Goal: Task Accomplishment & Management: Use online tool/utility

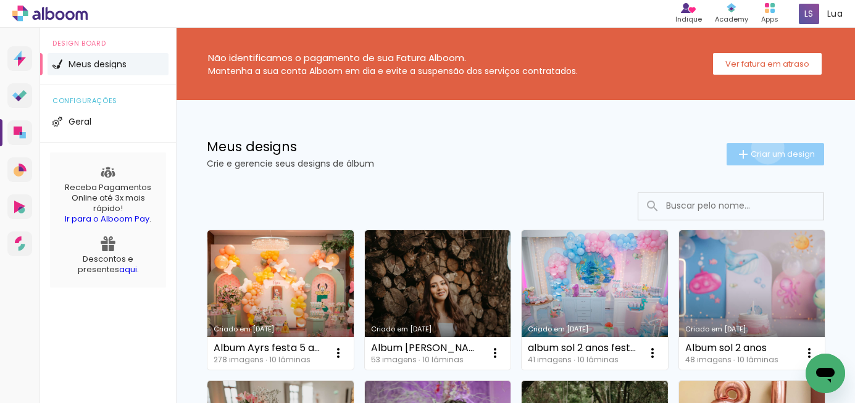
click at [765, 148] on paper-button "Criar um design" at bounding box center [775, 154] width 98 height 22
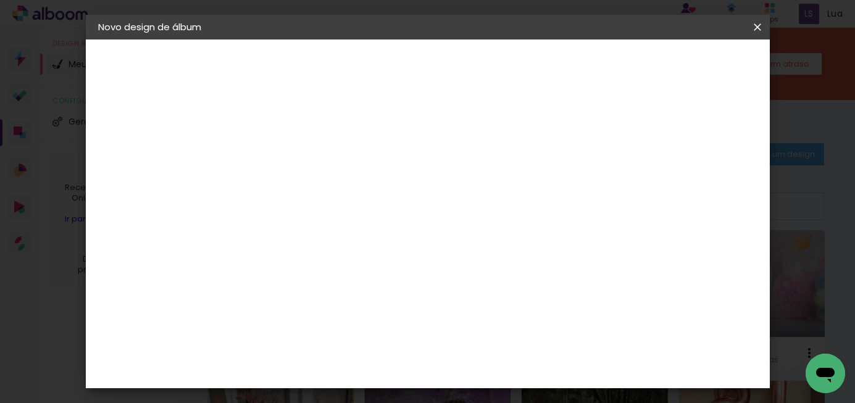
click at [300, 163] on input at bounding box center [300, 165] width 0 height 19
type input "[PERSON_NAME]"
type paper-input "[PERSON_NAME]"
click at [0, 0] on slot "Avançar" at bounding box center [0, 0] width 0 height 0
click at [0, 0] on slot "Tamanho Livre" at bounding box center [0, 0] width 0 height 0
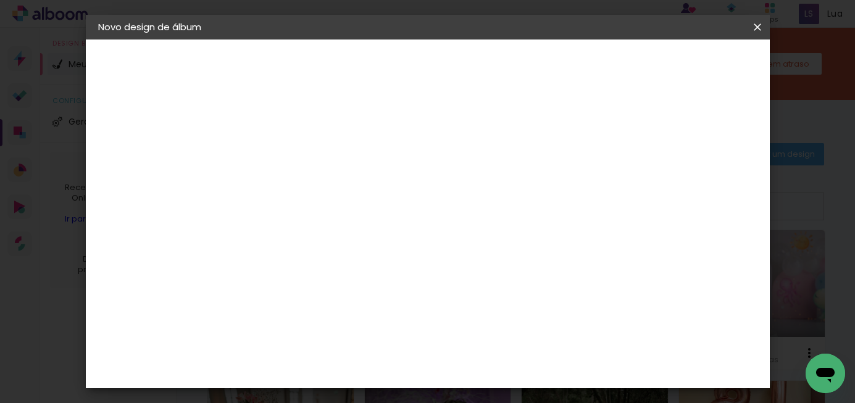
click at [0, 0] on slot "Avançar" at bounding box center [0, 0] width 0 height 0
drag, startPoint x: 406, startPoint y: 104, endPoint x: 399, endPoint y: 104, distance: 7.4
click at [399, 104] on span "30" at bounding box center [407, 104] width 20 height 19
click at [509, 369] on input "60" at bounding box center [501, 371] width 32 height 19
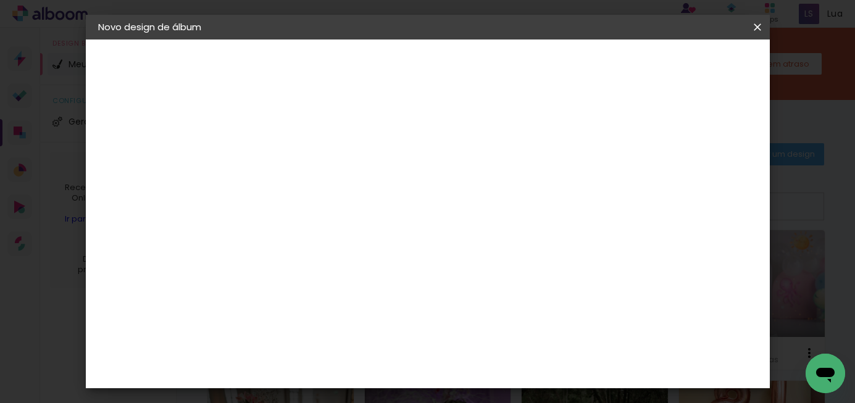
type input "40"
type paper-input "40"
click at [581, 62] on span "Iniciar design" at bounding box center [559, 69] width 43 height 17
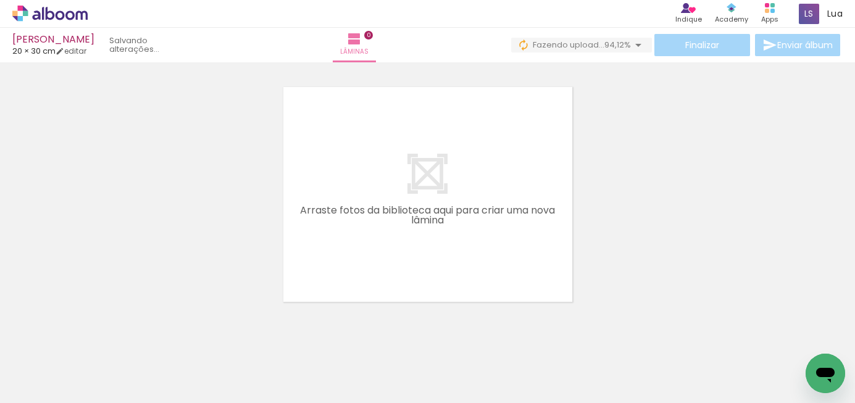
scroll to position [0, 308]
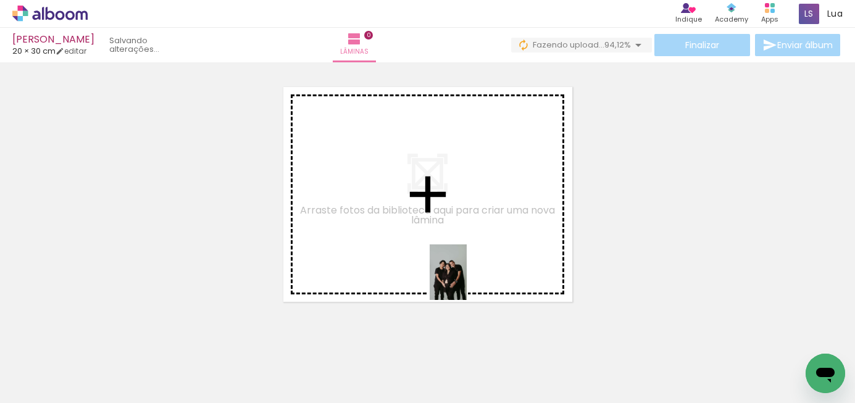
drag, startPoint x: 589, startPoint y: 371, endPoint x: 426, endPoint y: 253, distance: 201.6
click at [425, 252] on quentale-workspace at bounding box center [427, 201] width 855 height 403
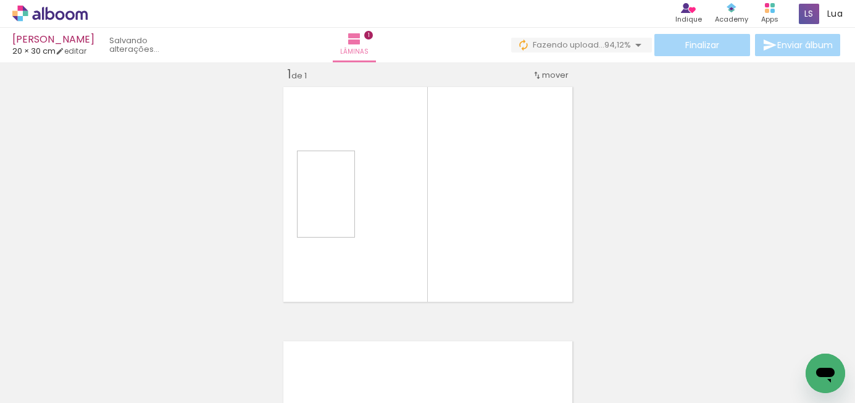
scroll to position [15, 0]
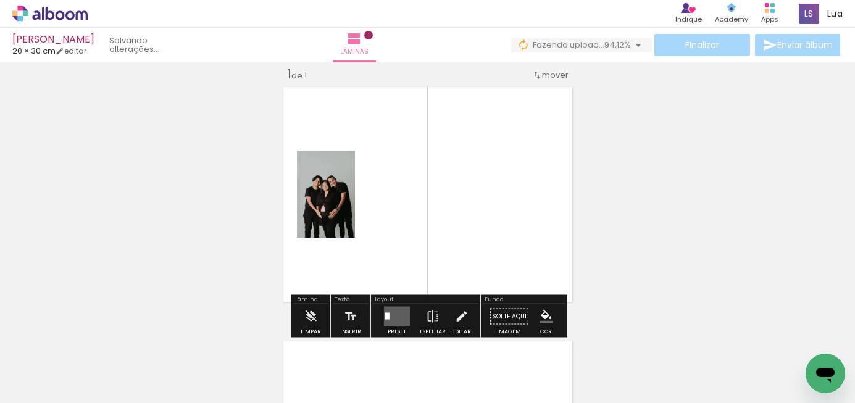
click at [310, 370] on div at bounding box center [299, 361] width 41 height 61
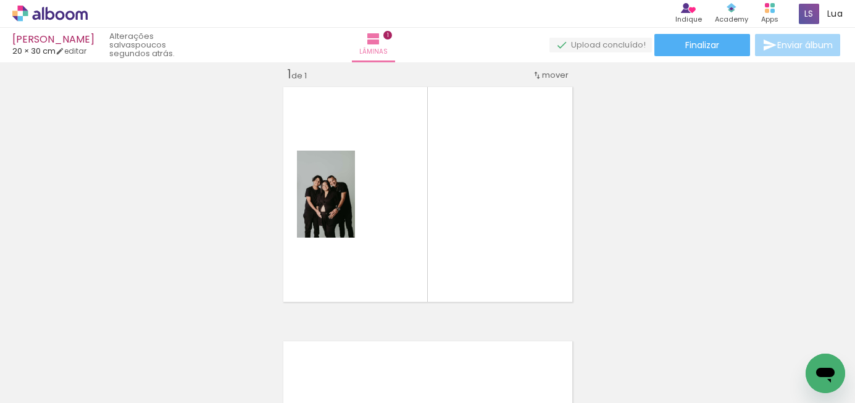
click at [377, 372] on div at bounding box center [368, 361] width 41 height 61
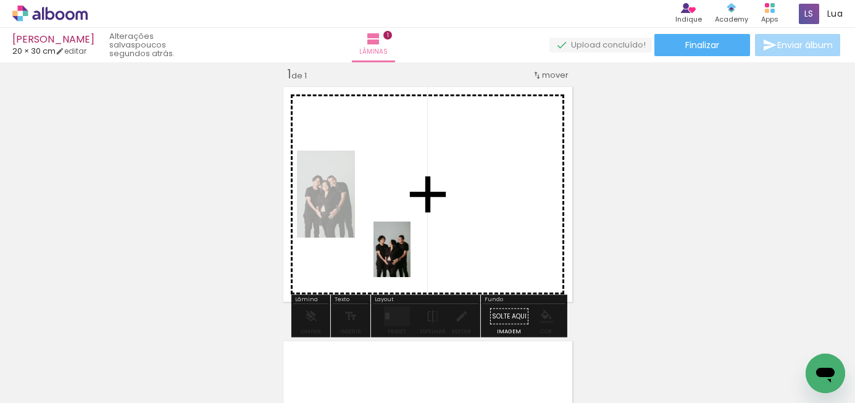
drag, startPoint x: 308, startPoint y: 364, endPoint x: 410, endPoint y: 257, distance: 147.6
click at [410, 257] on quentale-workspace at bounding box center [427, 201] width 855 height 403
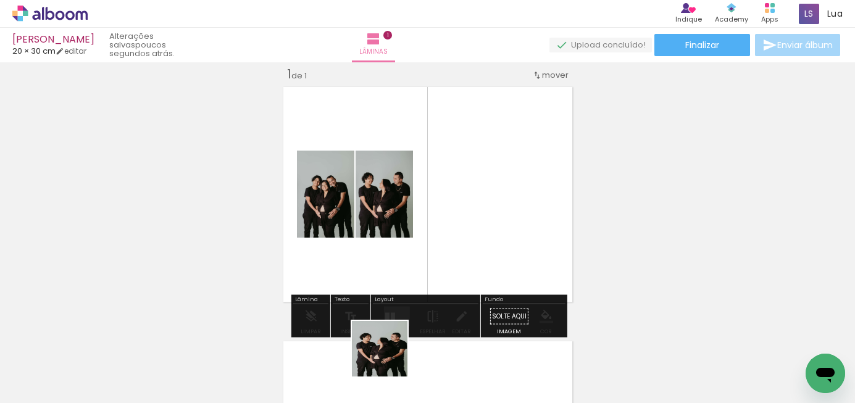
drag, startPoint x: 373, startPoint y: 370, endPoint x: 473, endPoint y: 222, distance: 178.7
click at [473, 222] on quentale-workspace at bounding box center [427, 201] width 855 height 403
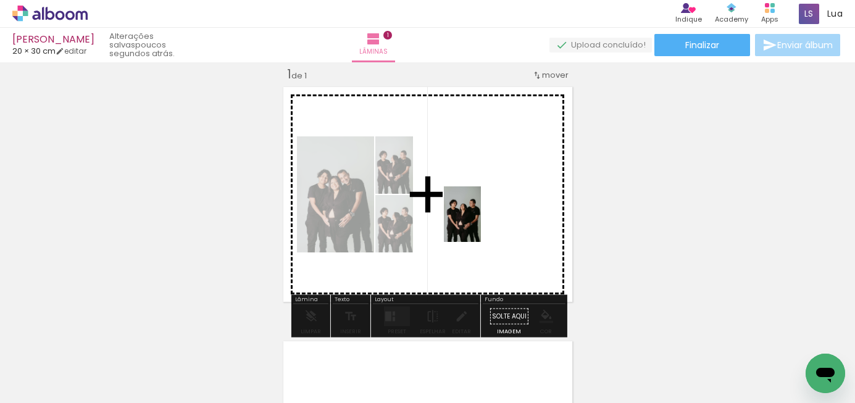
drag, startPoint x: 447, startPoint y: 360, endPoint x: 480, endPoint y: 220, distance: 143.9
click at [480, 220] on quentale-workspace at bounding box center [427, 201] width 855 height 403
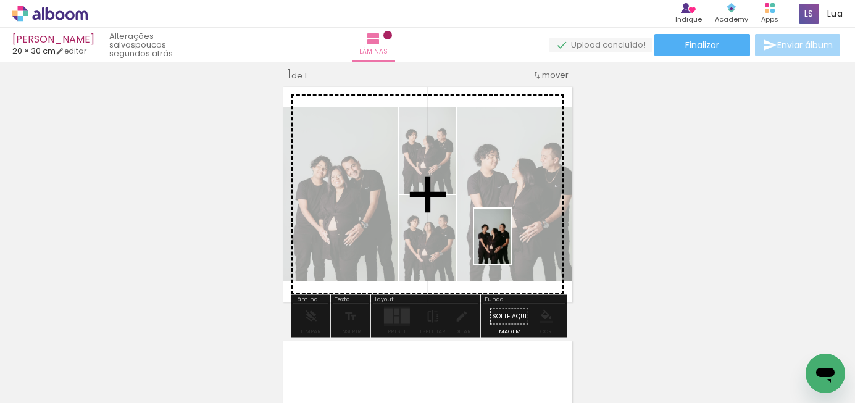
drag, startPoint x: 514, startPoint y: 375, endPoint x: 511, endPoint y: 246, distance: 128.4
click at [511, 246] on quentale-workspace at bounding box center [427, 201] width 855 height 403
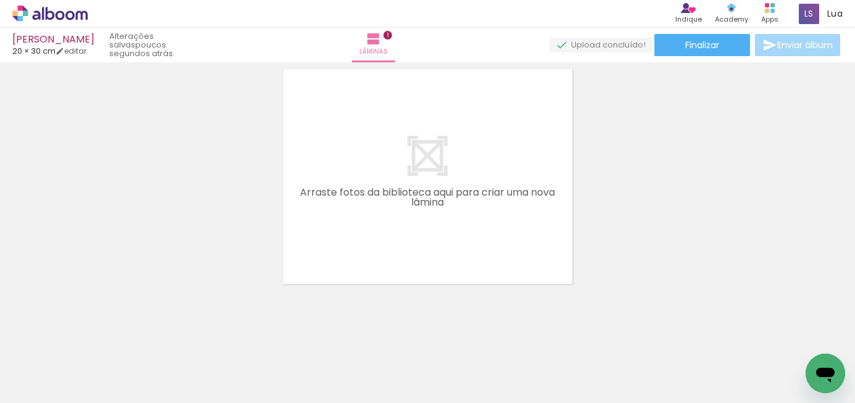
scroll to position [0, 548]
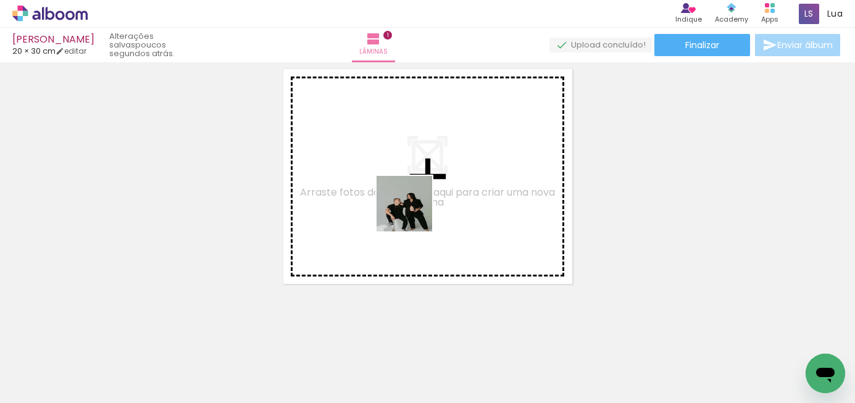
drag, startPoint x: 414, startPoint y: 372, endPoint x: 414, endPoint y: 213, distance: 159.2
click at [414, 213] on quentale-workspace at bounding box center [427, 201] width 855 height 403
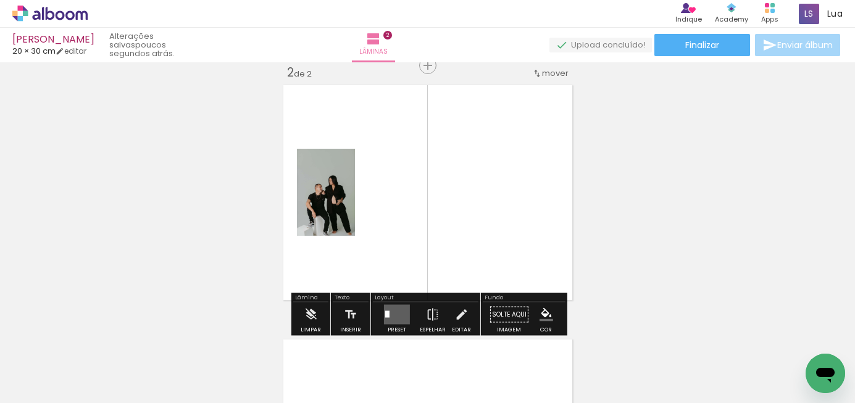
scroll to position [270, 0]
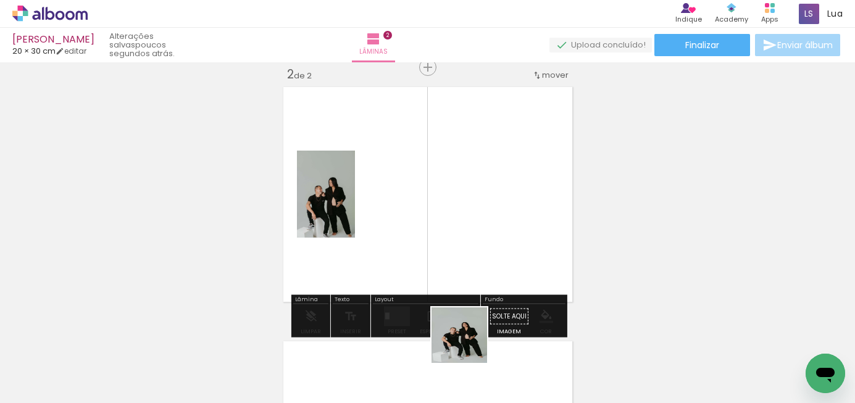
drag, startPoint x: 469, startPoint y: 366, endPoint x: 450, endPoint y: 219, distance: 148.1
click at [450, 219] on quentale-workspace at bounding box center [427, 201] width 855 height 403
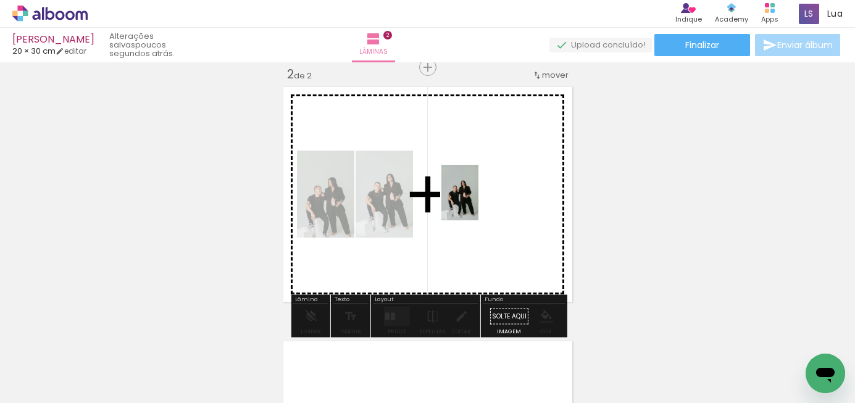
drag, startPoint x: 557, startPoint y: 377, endPoint x: 478, endPoint y: 202, distance: 192.0
click at [478, 202] on quentale-workspace at bounding box center [427, 201] width 855 height 403
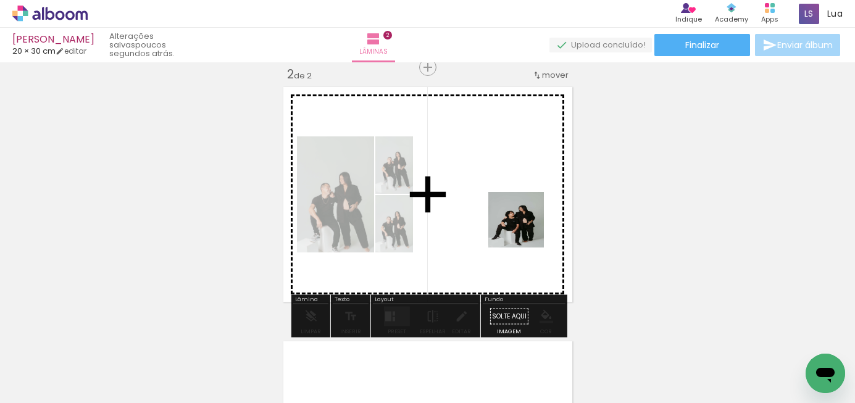
drag, startPoint x: 618, startPoint y: 362, endPoint x: 528, endPoint y: 227, distance: 162.1
click at [520, 219] on quentale-workspace at bounding box center [427, 201] width 855 height 403
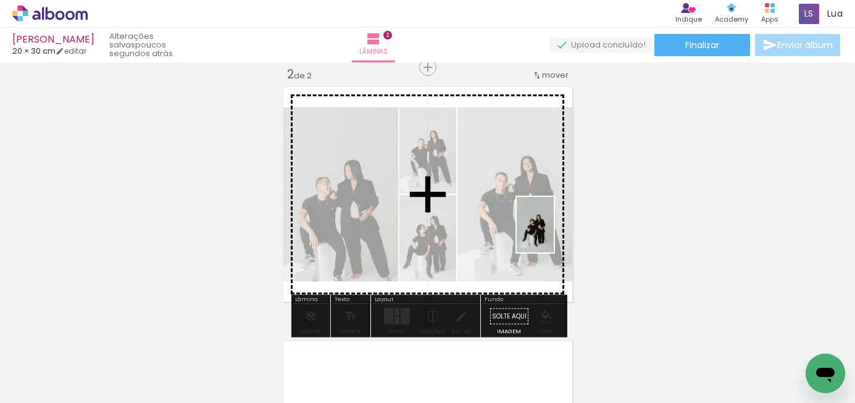
drag, startPoint x: 690, startPoint y: 370, endPoint x: 551, endPoint y: 230, distance: 197.7
click at [551, 230] on quentale-workspace at bounding box center [427, 201] width 855 height 403
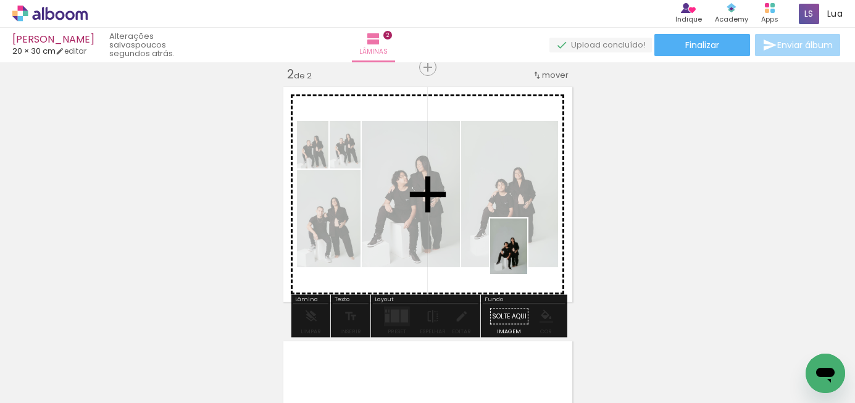
drag, startPoint x: 761, startPoint y: 371, endPoint x: 521, endPoint y: 242, distance: 272.6
click at [521, 241] on quentale-workspace at bounding box center [427, 201] width 855 height 403
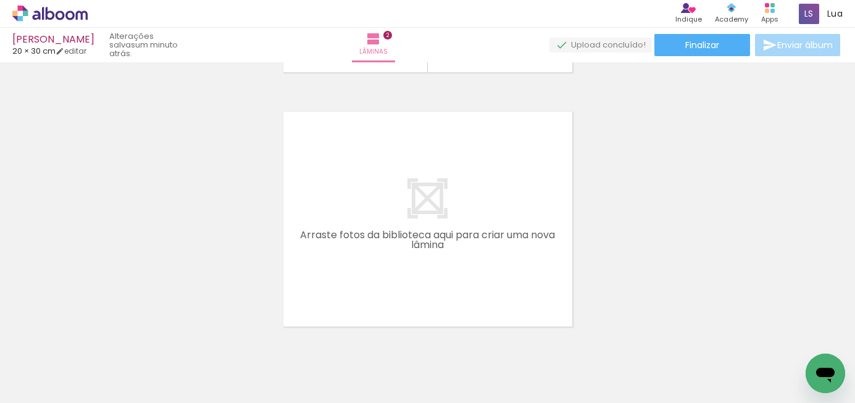
scroll to position [0, 1015]
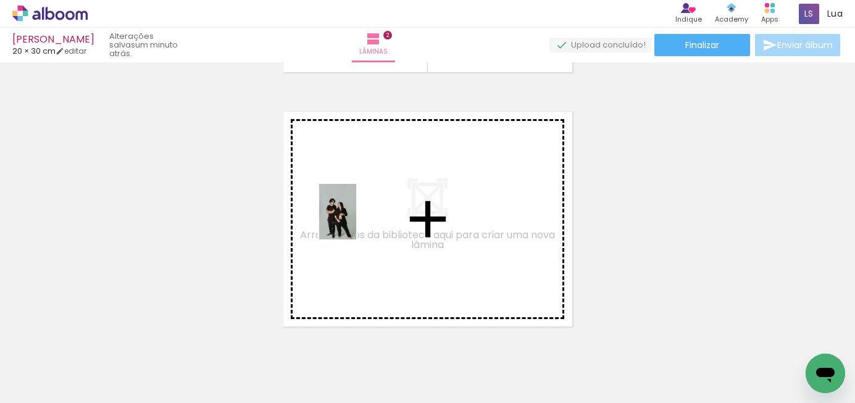
click at [356, 221] on quentale-workspace at bounding box center [427, 201] width 855 height 403
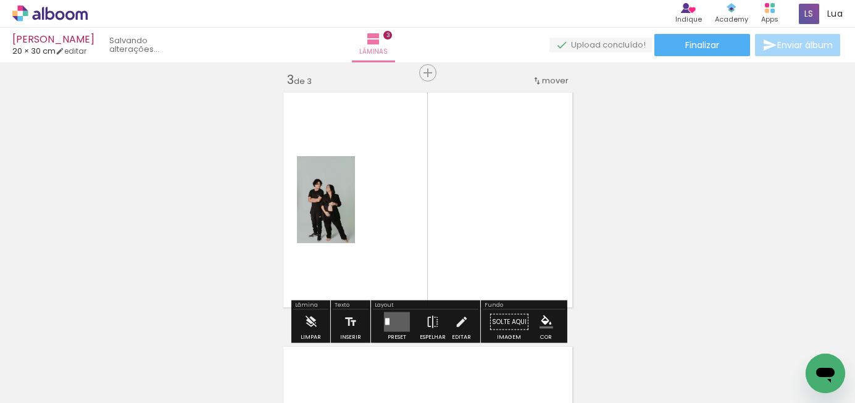
scroll to position [524, 0]
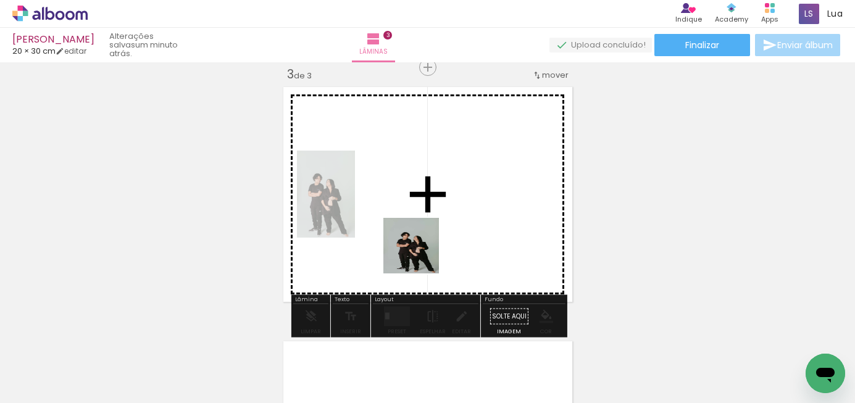
drag, startPoint x: 422, startPoint y: 372, endPoint x: 414, endPoint y: 224, distance: 148.3
click at [414, 224] on quentale-workspace at bounding box center [427, 201] width 855 height 403
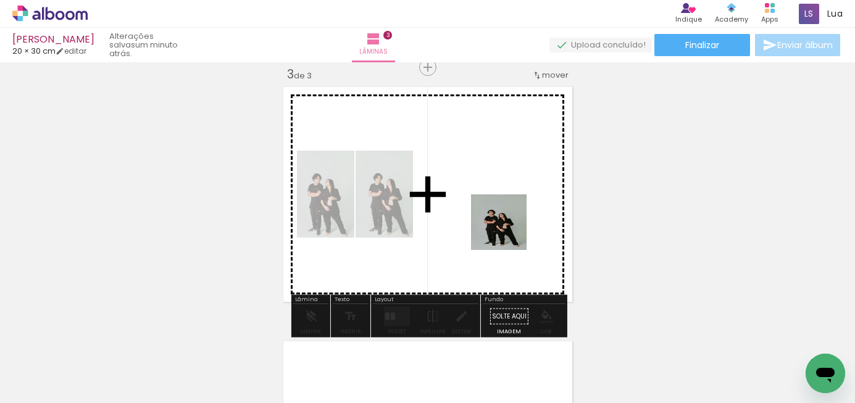
drag, startPoint x: 508, startPoint y: 371, endPoint x: 503, endPoint y: 203, distance: 168.0
click at [504, 202] on quentale-workspace at bounding box center [427, 201] width 855 height 403
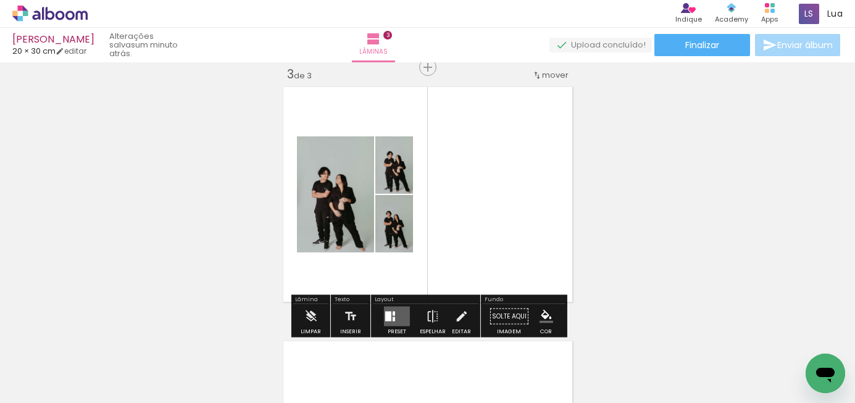
click at [617, 234] on div "Inserir lâmina 1 de 3 Inserir lâmina 2 de 3 Inserir lâmina 3 de 3" at bounding box center [427, 52] width 855 height 1018
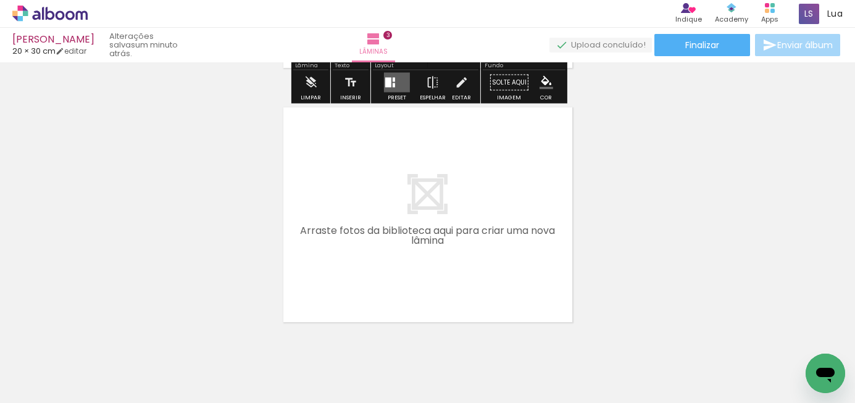
scroll to position [775, 0]
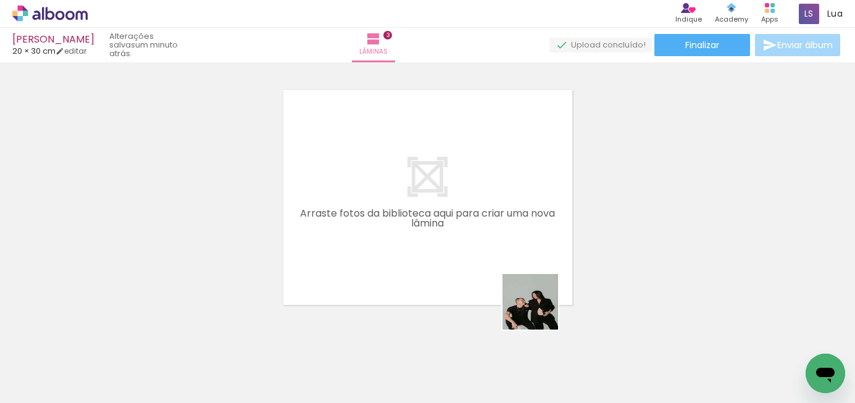
drag, startPoint x: 571, startPoint y: 364, endPoint x: 509, endPoint y: 224, distance: 153.4
click at [491, 208] on quentale-workspace at bounding box center [427, 201] width 855 height 403
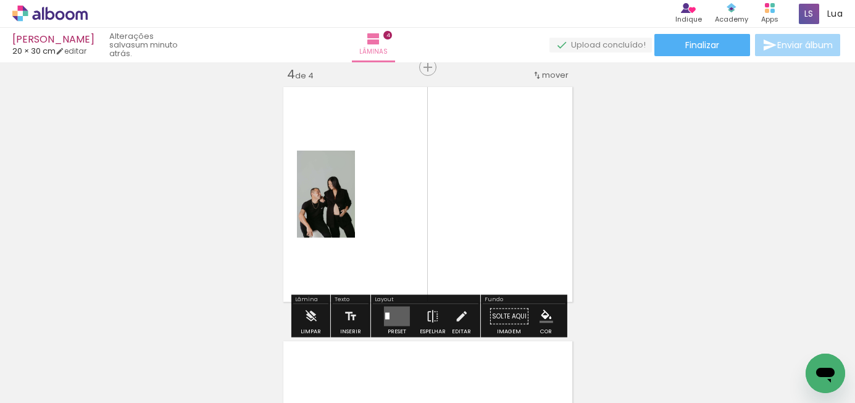
scroll to position [778, 0]
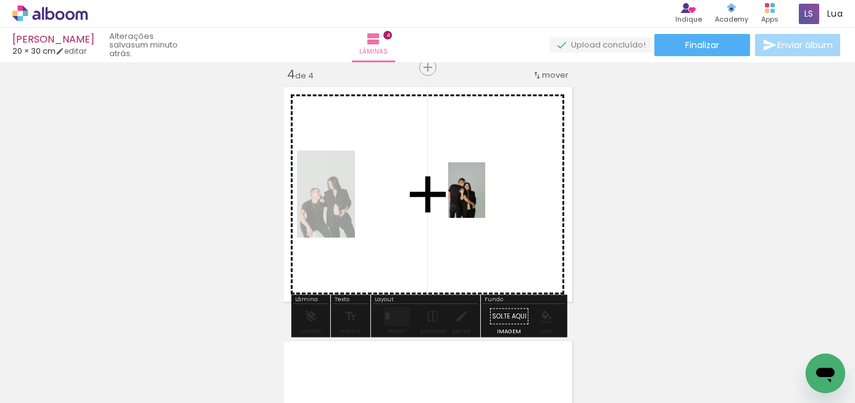
drag, startPoint x: 626, startPoint y: 371, endPoint x: 486, endPoint y: 200, distance: 221.0
click at [485, 200] on quentale-workspace at bounding box center [427, 201] width 855 height 403
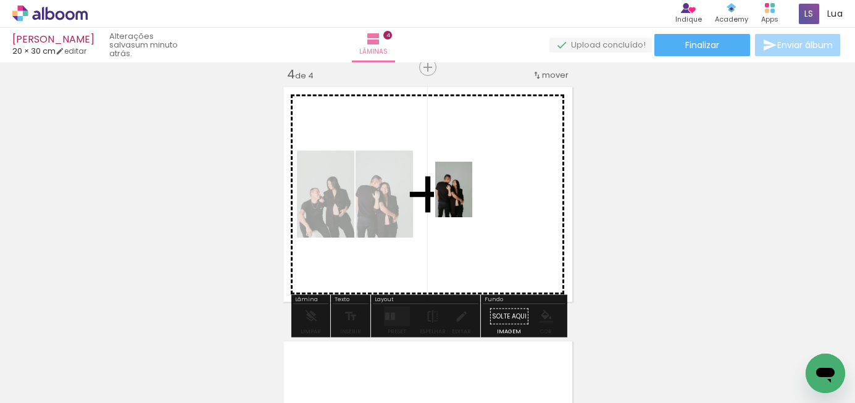
drag, startPoint x: 704, startPoint y: 367, endPoint x: 473, endPoint y: 199, distance: 285.6
click at [472, 199] on quentale-workspace at bounding box center [427, 201] width 855 height 403
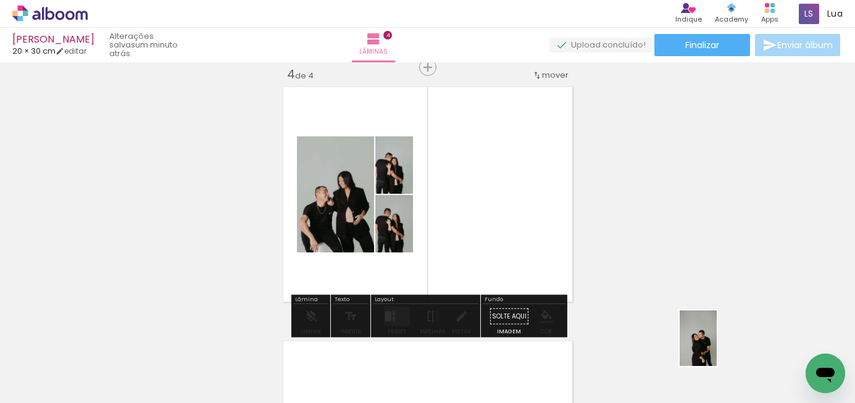
drag, startPoint x: 768, startPoint y: 370, endPoint x: 735, endPoint y: 360, distance: 34.6
click at [0, 0] on slot at bounding box center [0, 0] width 0 height 0
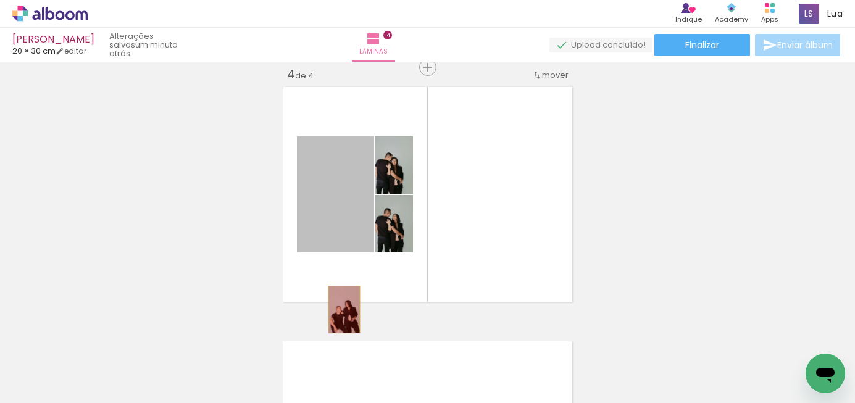
drag, startPoint x: 344, startPoint y: 198, endPoint x: 354, endPoint y: 375, distance: 176.8
click at [355, 375] on quentale-workspace at bounding box center [427, 201] width 855 height 403
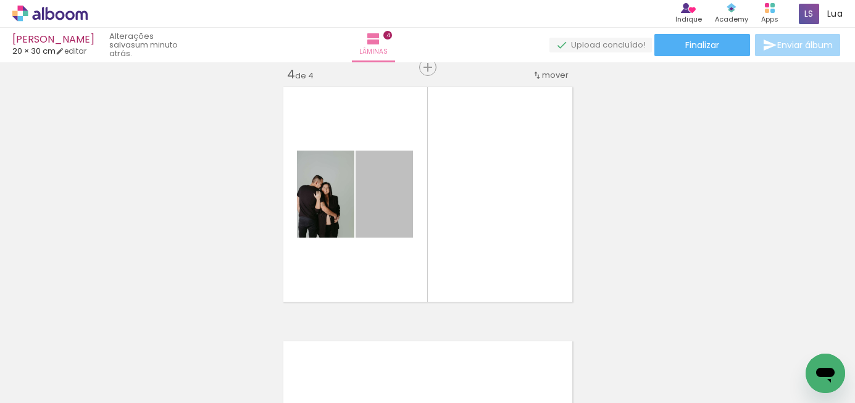
drag, startPoint x: 367, startPoint y: 225, endPoint x: 370, endPoint y: 422, distance: 196.9
click at [370, 402] on html "link( href="../../bower_components/polymer/polymer.html" rel="import" ) picture…" at bounding box center [427, 201] width 855 height 403
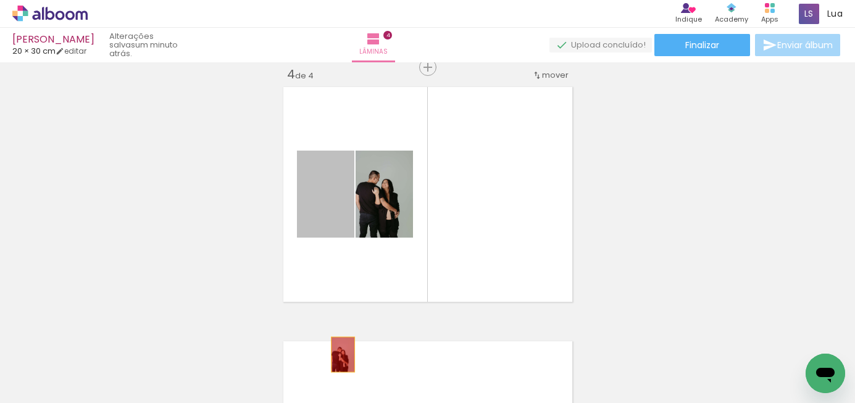
drag, startPoint x: 341, startPoint y: 210, endPoint x: 343, endPoint y: 354, distance: 143.8
click at [343, 354] on quentale-workspace at bounding box center [427, 201] width 855 height 403
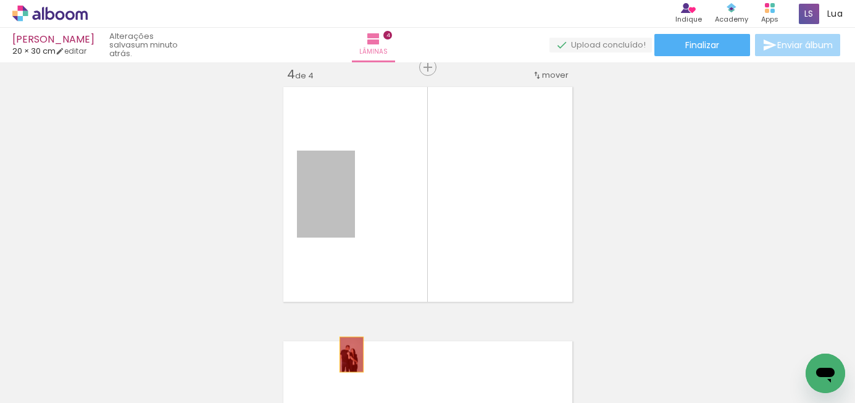
drag, startPoint x: 339, startPoint y: 213, endPoint x: 352, endPoint y: 358, distance: 145.6
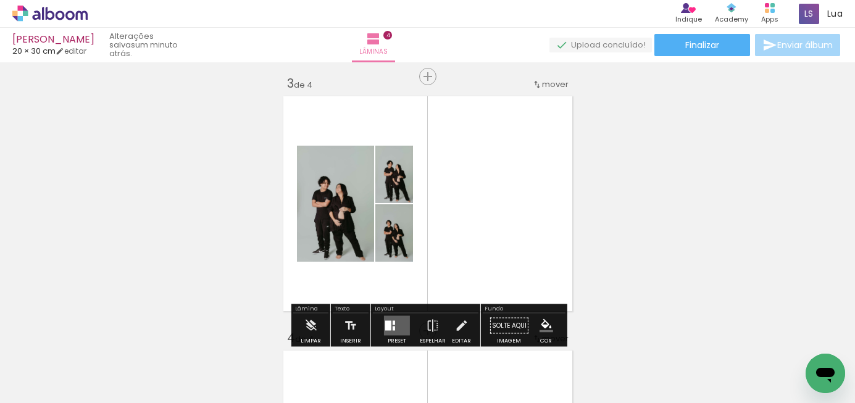
scroll to position [504, 0]
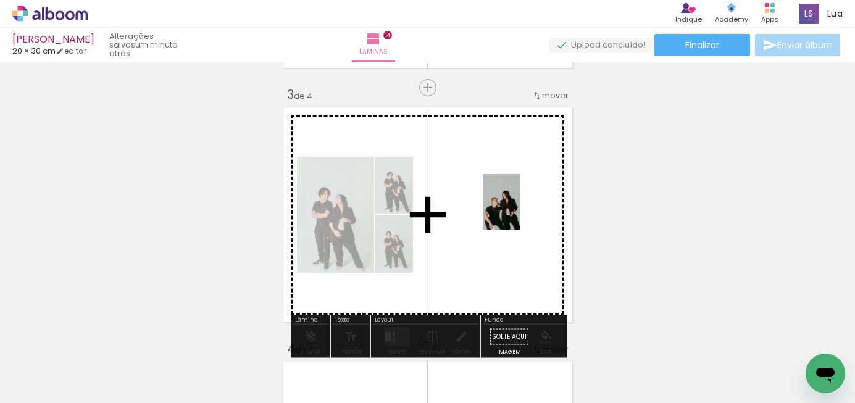
drag, startPoint x: 568, startPoint y: 367, endPoint x: 520, endPoint y: 211, distance: 163.6
click at [520, 211] on quentale-workspace at bounding box center [427, 201] width 855 height 403
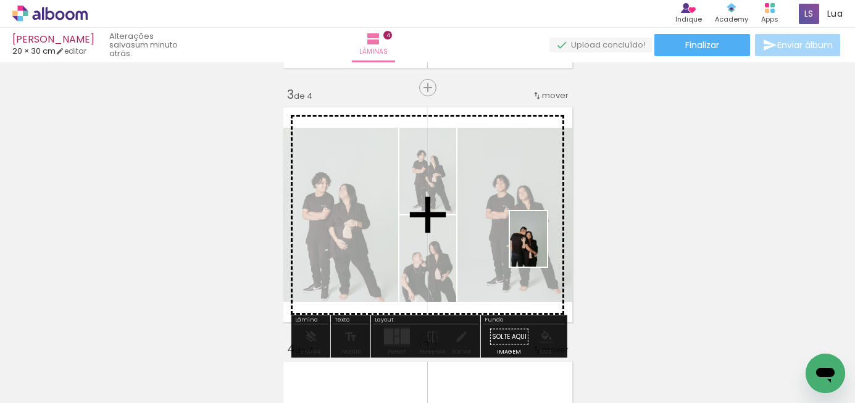
drag, startPoint x: 643, startPoint y: 376, endPoint x: 624, endPoint y: 320, distance: 58.8
click at [547, 248] on quentale-workspace at bounding box center [427, 201] width 855 height 403
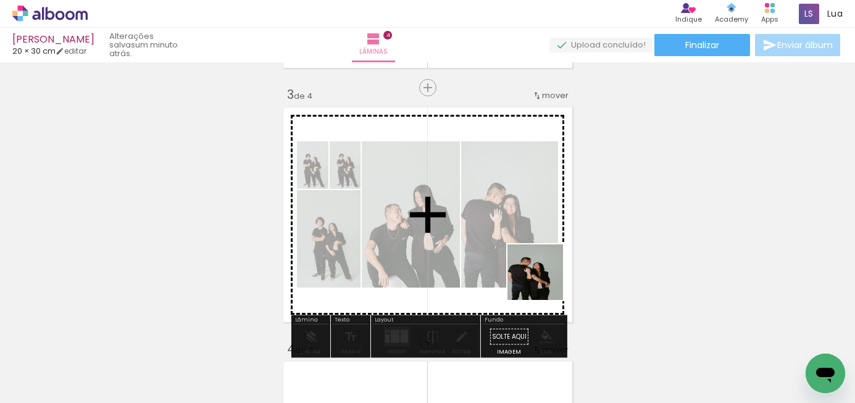
drag, startPoint x: 707, startPoint y: 387, endPoint x: 522, endPoint y: 249, distance: 231.2
click at [521, 249] on quentale-workspace at bounding box center [427, 201] width 855 height 403
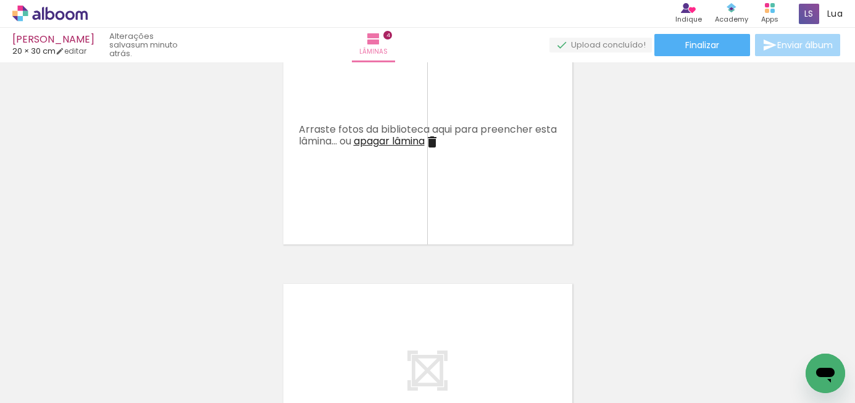
scroll to position [0, 1324]
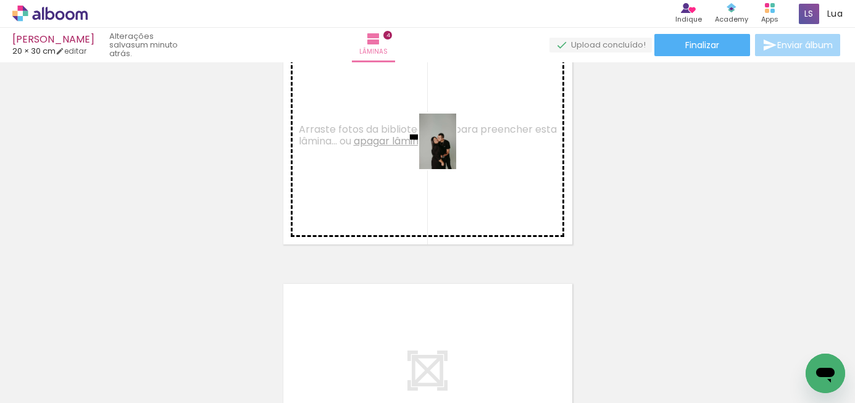
drag, startPoint x: 480, startPoint y: 371, endPoint x: 456, endPoint y: 152, distance: 220.4
click at [456, 149] on quentale-workspace at bounding box center [427, 201] width 855 height 403
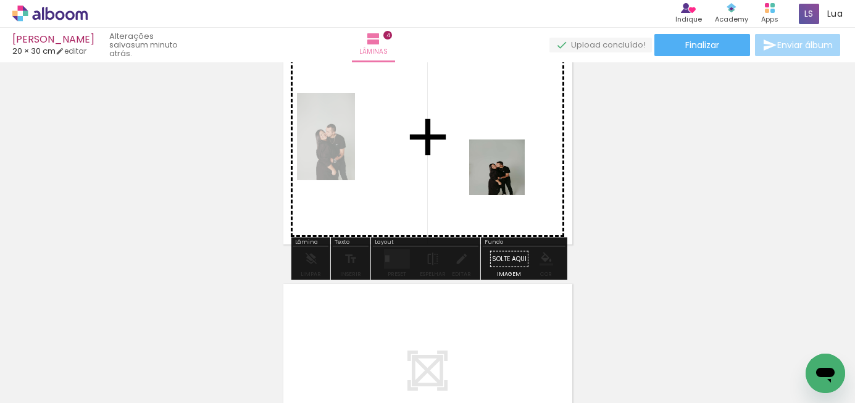
drag, startPoint x: 532, startPoint y: 360, endPoint x: 506, endPoint y: 173, distance: 189.5
click at [506, 173] on quentale-workspace at bounding box center [427, 201] width 855 height 403
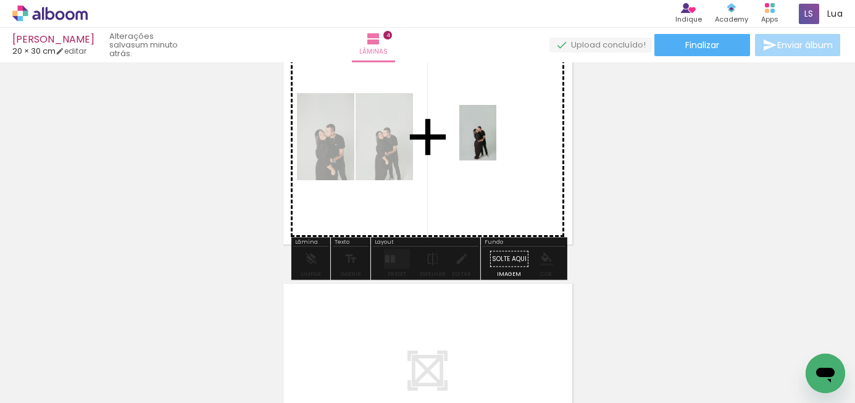
drag, startPoint x: 615, startPoint y: 391, endPoint x: 496, endPoint y: 142, distance: 276.3
click at [496, 142] on quentale-workspace at bounding box center [427, 201] width 855 height 403
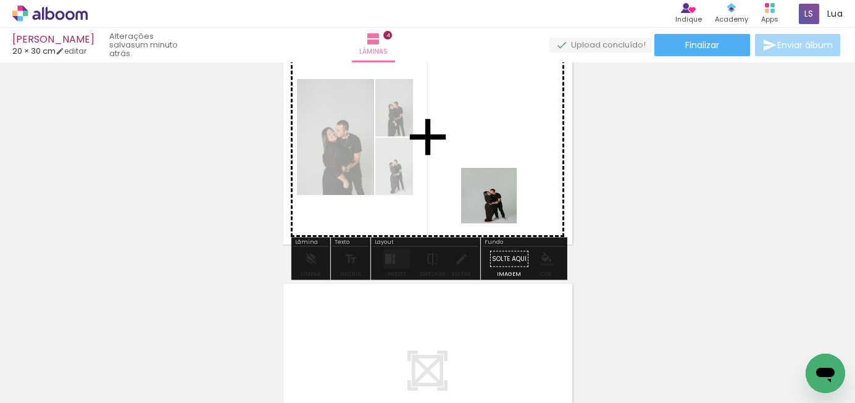
drag, startPoint x: 662, startPoint y: 359, endPoint x: 460, endPoint y: 160, distance: 283.7
click at [460, 160] on quentale-workspace at bounding box center [427, 201] width 855 height 403
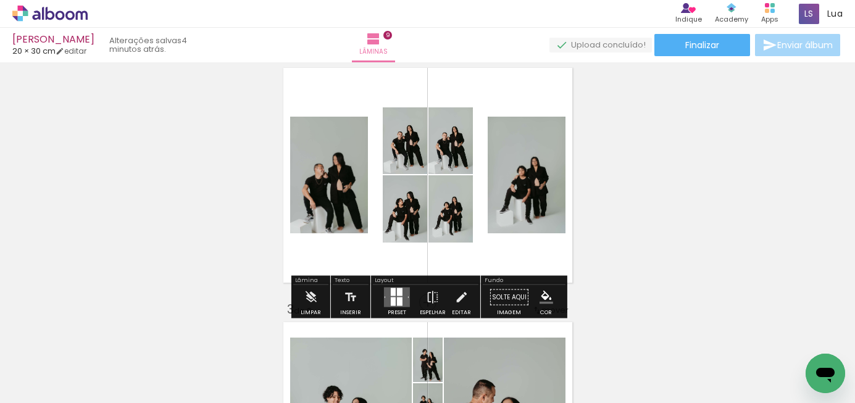
scroll to position [285, 0]
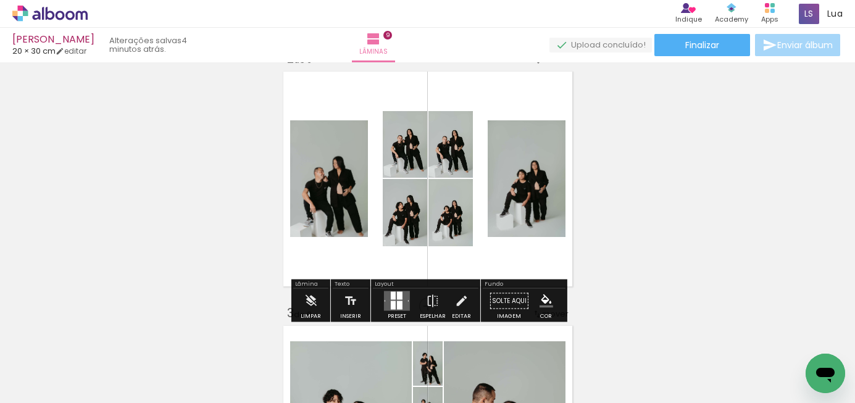
click at [398, 303] on div at bounding box center [400, 305] width 6 height 9
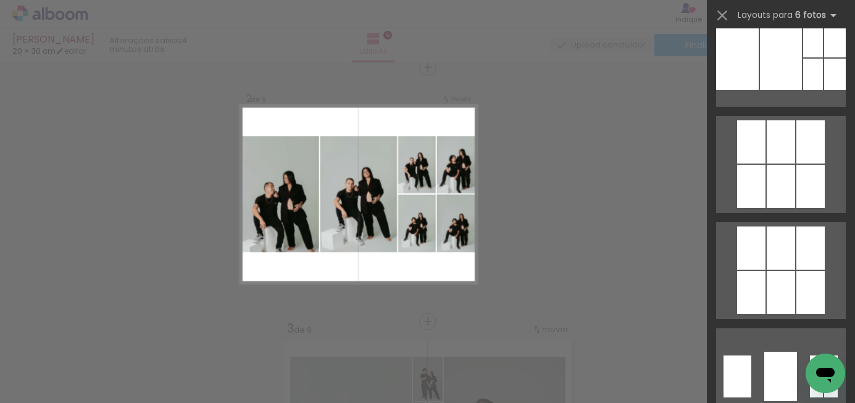
scroll to position [2998, 0]
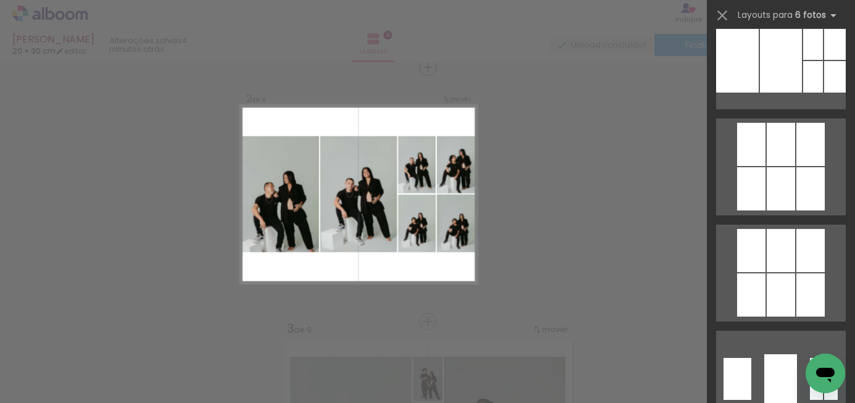
click at [781, 57] on div at bounding box center [781, 61] width 42 height 64
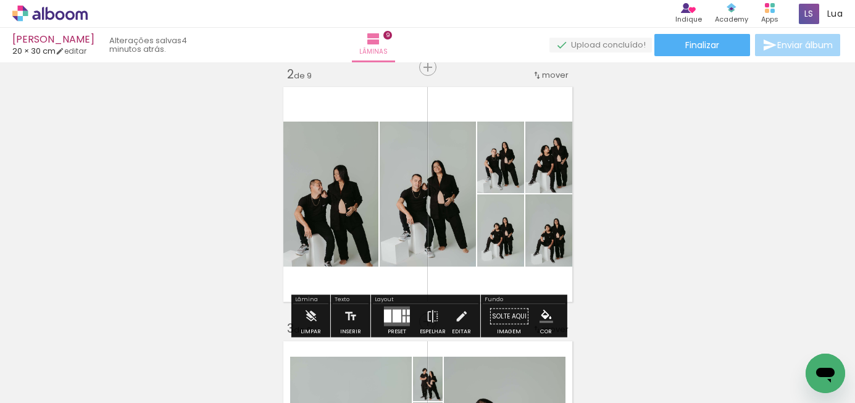
click at [401, 315] on quentale-layouter at bounding box center [397, 317] width 26 height 20
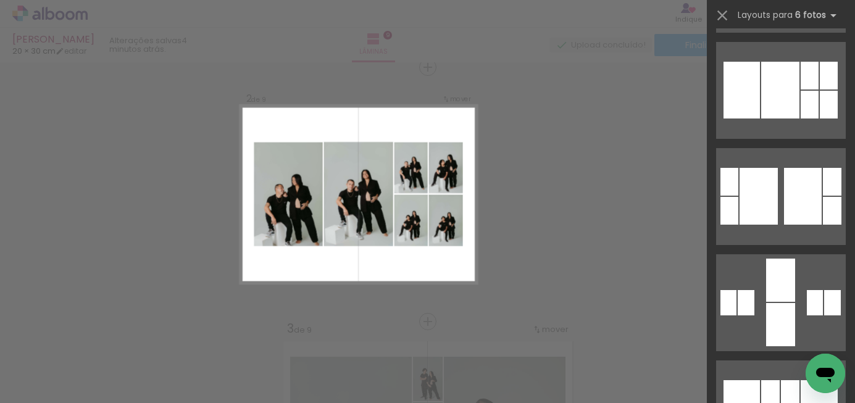
scroll to position [4350, 0]
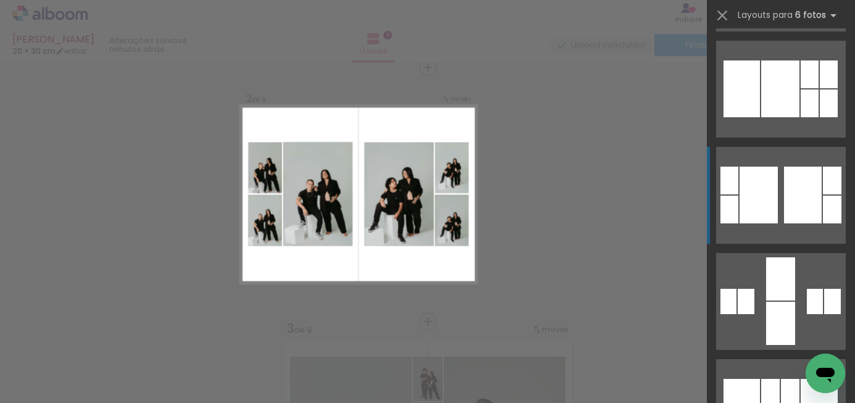
click at [780, 198] on quentale-layouter at bounding box center [781, 195] width 130 height 97
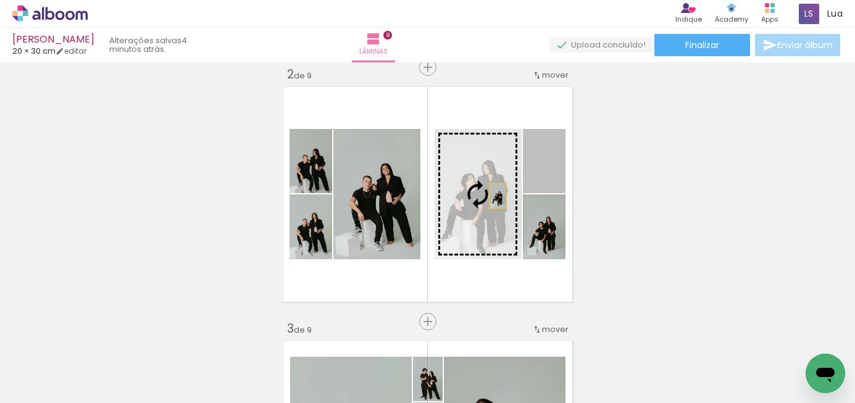
drag, startPoint x: 554, startPoint y: 169, endPoint x: 497, endPoint y: 196, distance: 62.9
click at [0, 0] on slot at bounding box center [0, 0] width 0 height 0
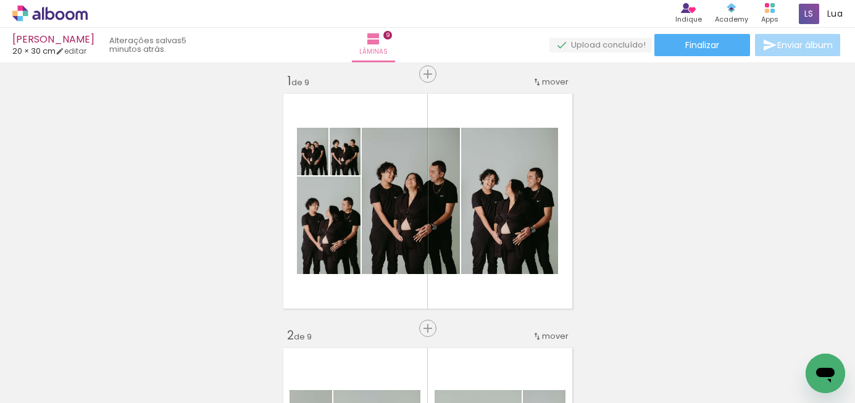
scroll to position [9, 0]
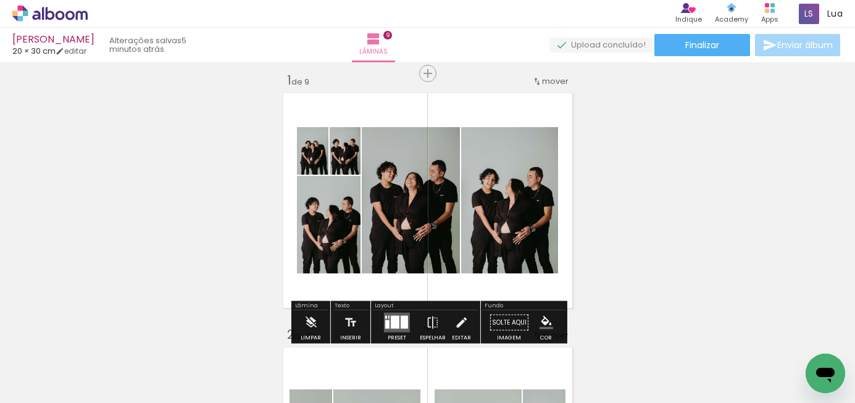
click at [401, 322] on div at bounding box center [404, 322] width 7 height 13
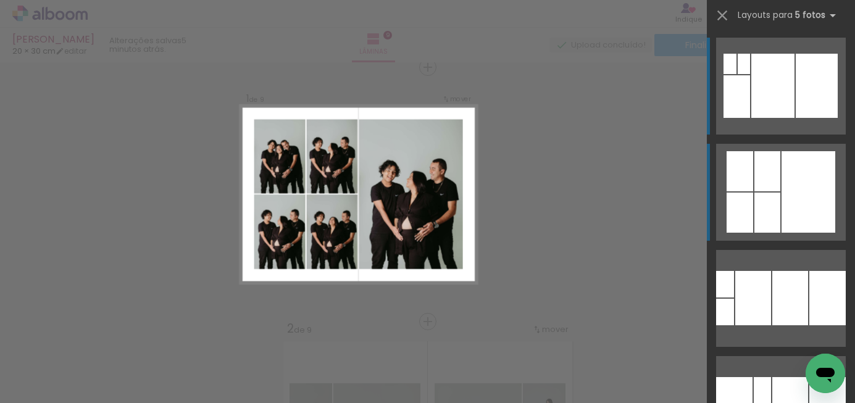
scroll to position [15, 0]
click at [768, 197] on div at bounding box center [767, 213] width 26 height 40
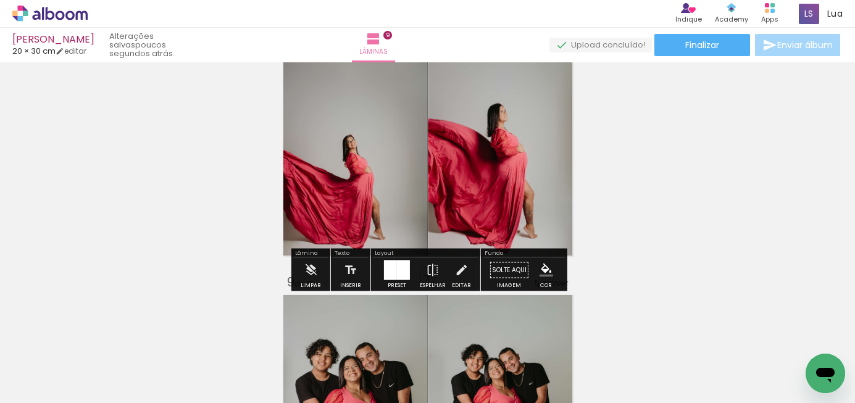
scroll to position [1841, 0]
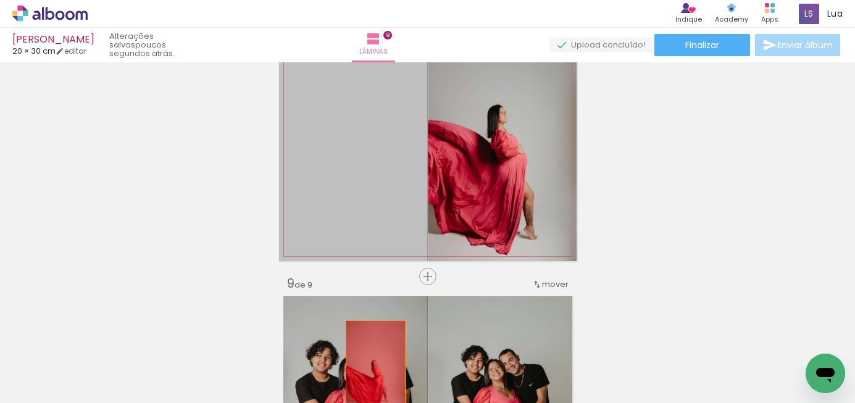
drag, startPoint x: 354, startPoint y: 162, endPoint x: 373, endPoint y: 366, distance: 205.2
click at [373, 366] on quentale-workspace at bounding box center [427, 201] width 855 height 403
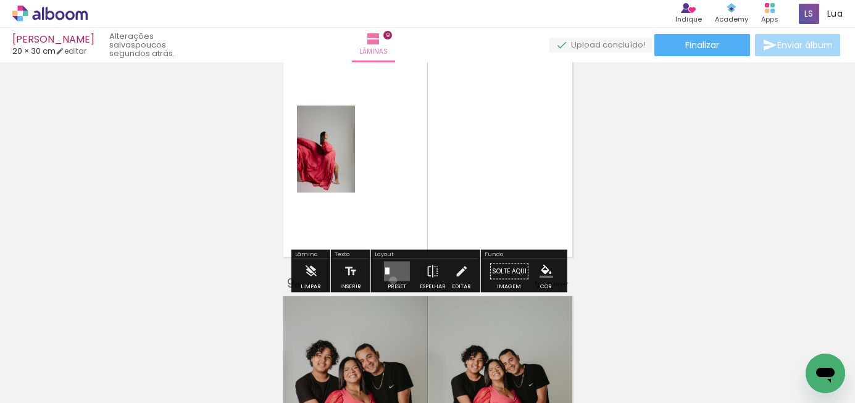
click at [390, 280] on quentale-layouter at bounding box center [397, 272] width 26 height 20
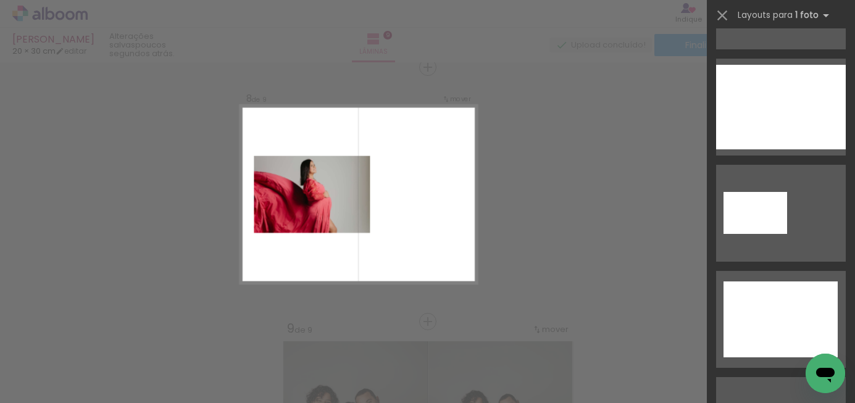
scroll to position [3379, 0]
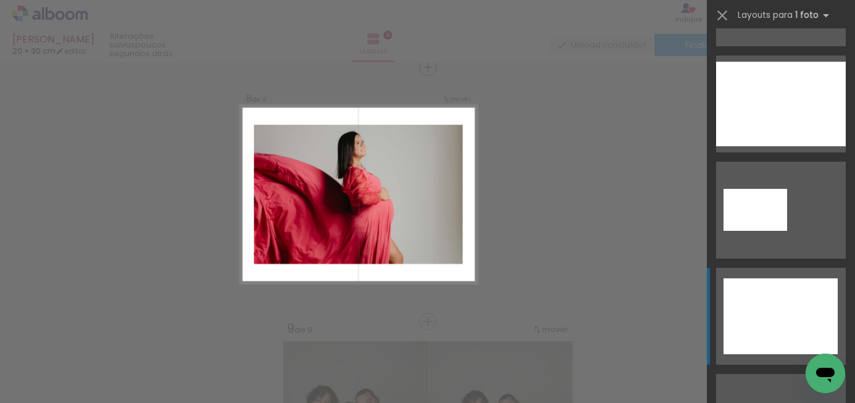
click at [788, 320] on div at bounding box center [780, 316] width 114 height 76
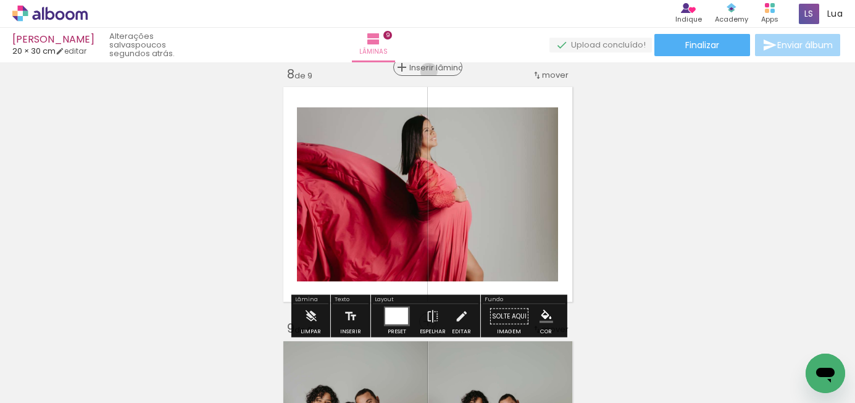
click at [428, 71] on span "Inserir lâmina" at bounding box center [433, 68] width 48 height 8
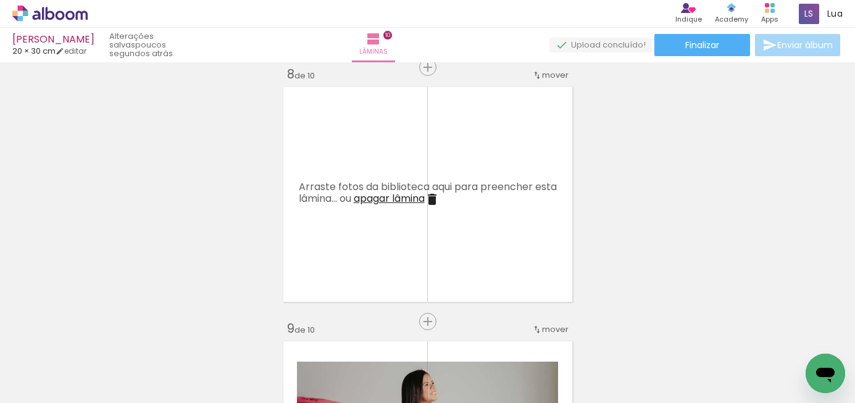
scroll to position [0, 0]
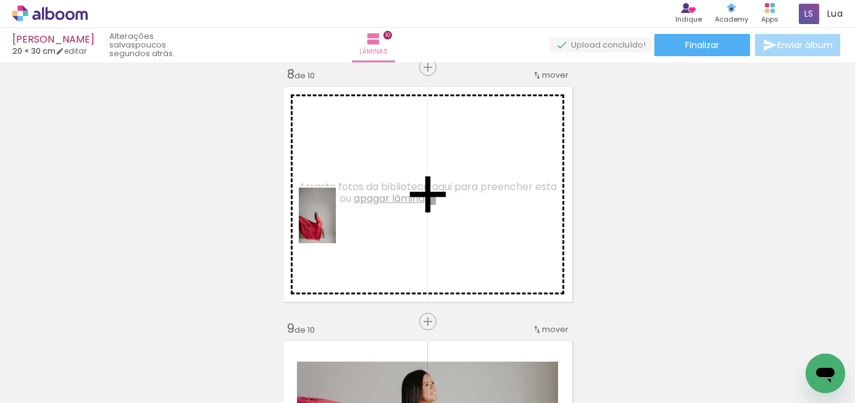
click at [334, 224] on quentale-workspace at bounding box center [427, 201] width 855 height 403
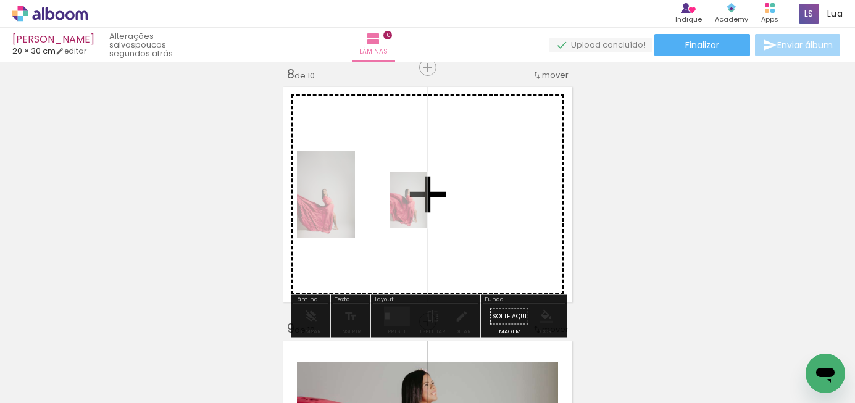
drag, startPoint x: 267, startPoint y: 371, endPoint x: 427, endPoint y: 209, distance: 227.4
click at [427, 209] on quentale-workspace at bounding box center [427, 201] width 855 height 403
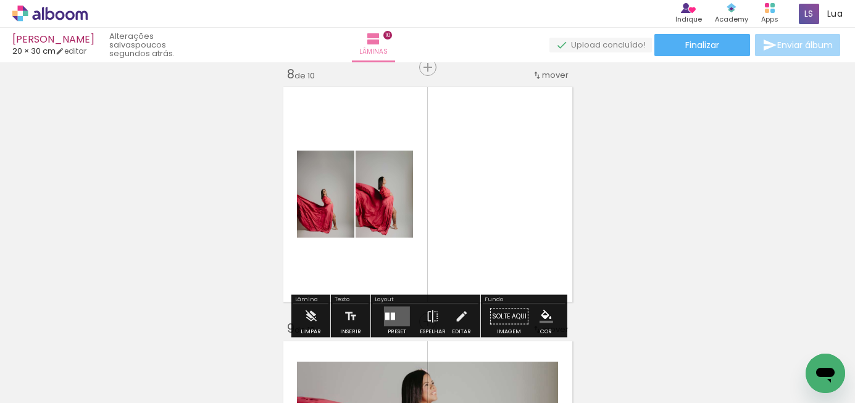
click at [395, 315] on quentale-layouter at bounding box center [397, 317] width 26 height 20
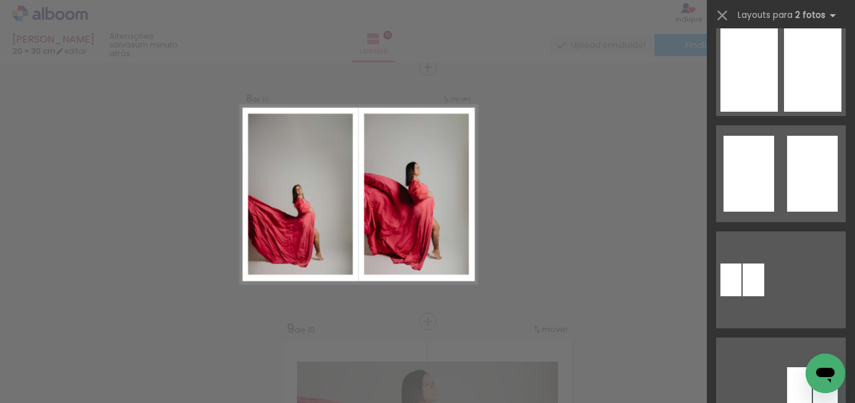
scroll to position [444, 0]
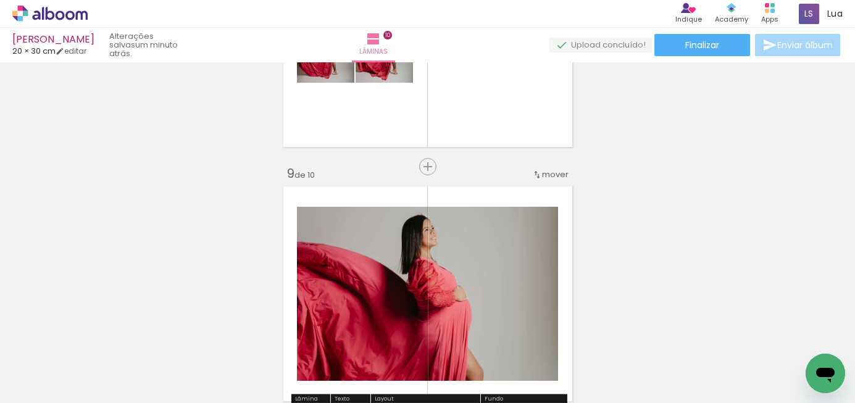
scroll to position [2035, 0]
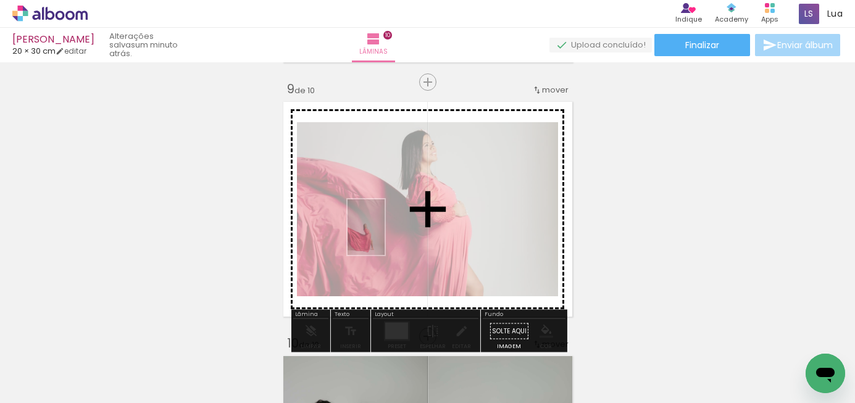
drag, startPoint x: 199, startPoint y: 374, endPoint x: 382, endPoint y: 234, distance: 230.2
click at [382, 234] on quentale-workspace at bounding box center [427, 201] width 855 height 403
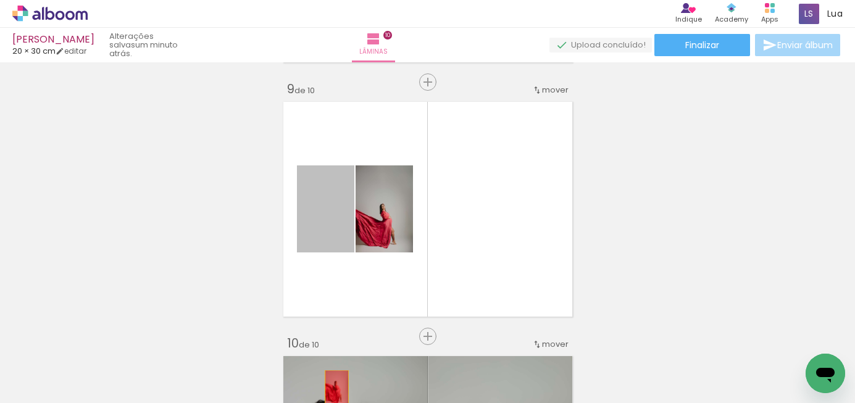
drag, startPoint x: 336, startPoint y: 217, endPoint x: 336, endPoint y: 388, distance: 171.0
click at [336, 388] on quentale-workspace at bounding box center [427, 201] width 855 height 403
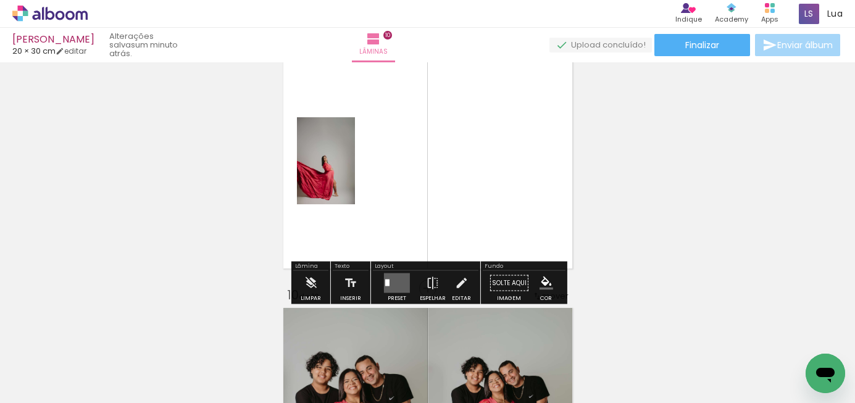
scroll to position [2095, 0]
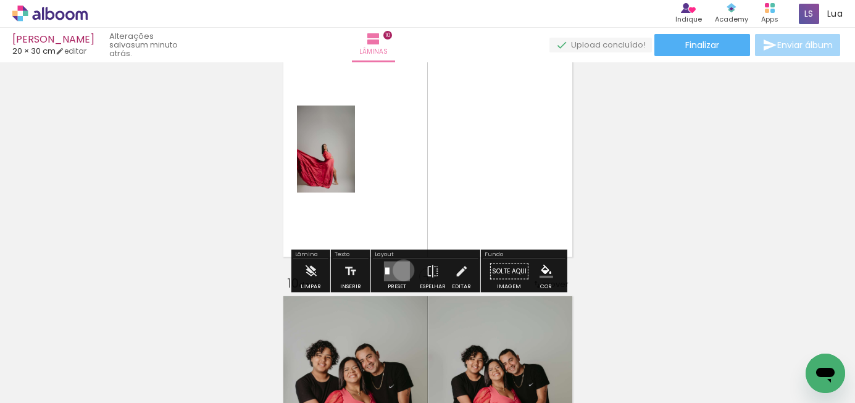
click at [401, 270] on quentale-layouter at bounding box center [397, 272] width 26 height 20
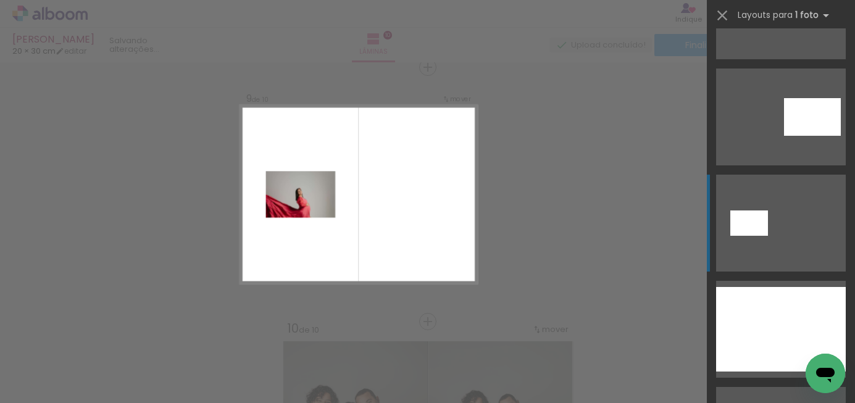
scroll to position [3268, 0]
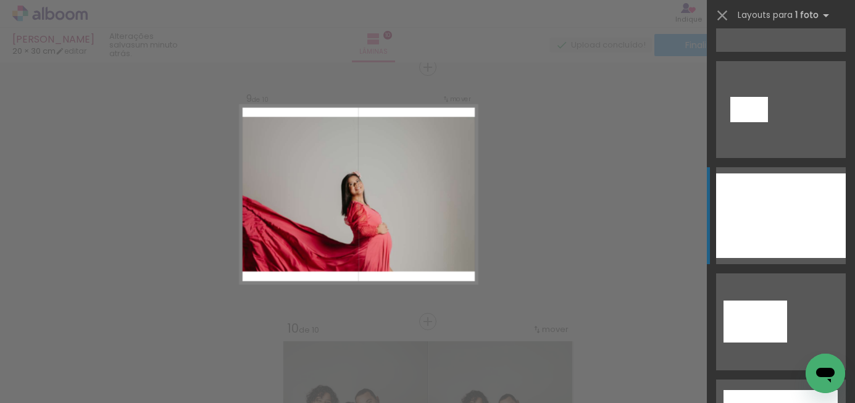
click at [787, 209] on div at bounding box center [781, 215] width 130 height 85
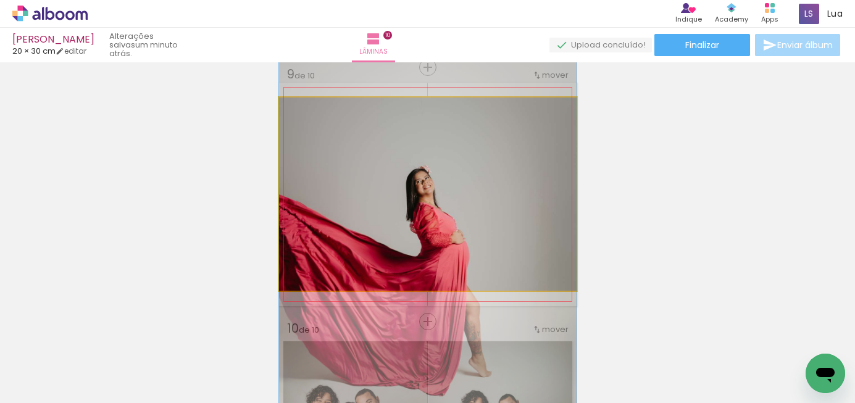
click at [444, 246] on quentale-photo at bounding box center [427, 194] width 297 height 193
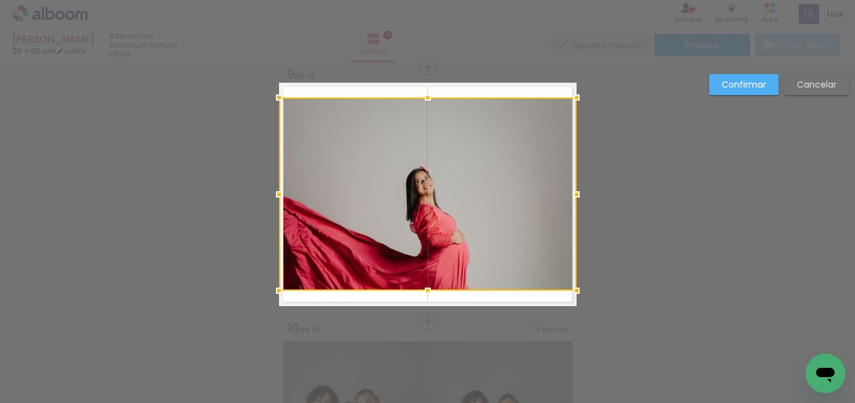
click at [444, 246] on div at bounding box center [427, 194] width 297 height 193
click at [0, 0] on slot "Confirmar" at bounding box center [0, 0] width 0 height 0
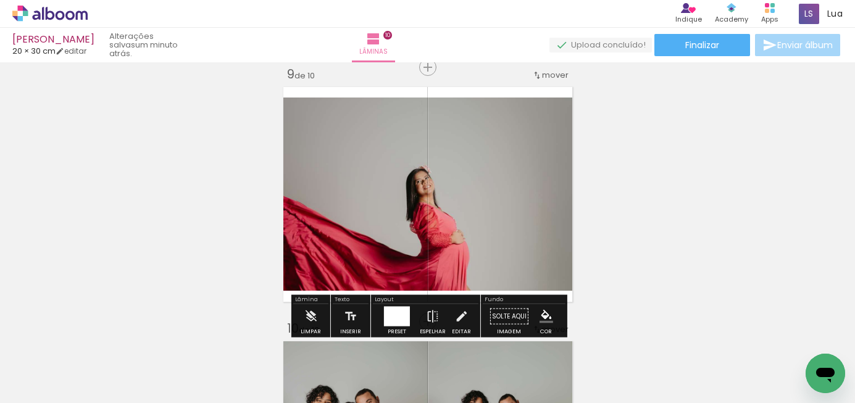
click at [489, 221] on quentale-photo at bounding box center [427, 194] width 297 height 193
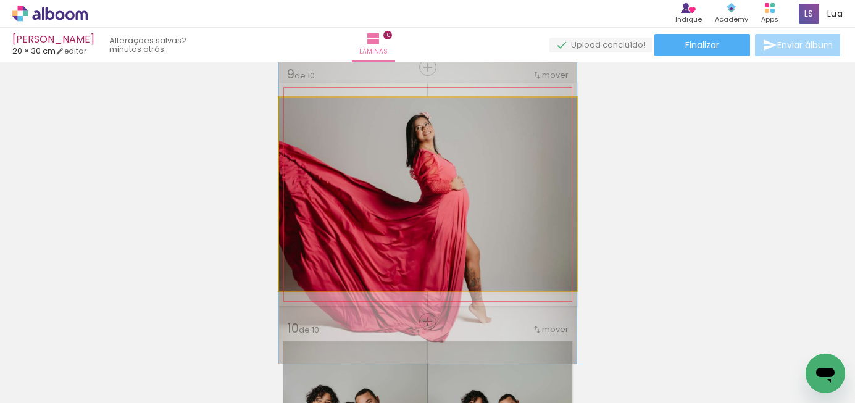
drag, startPoint x: 489, startPoint y: 221, endPoint x: 497, endPoint y: 167, distance: 54.3
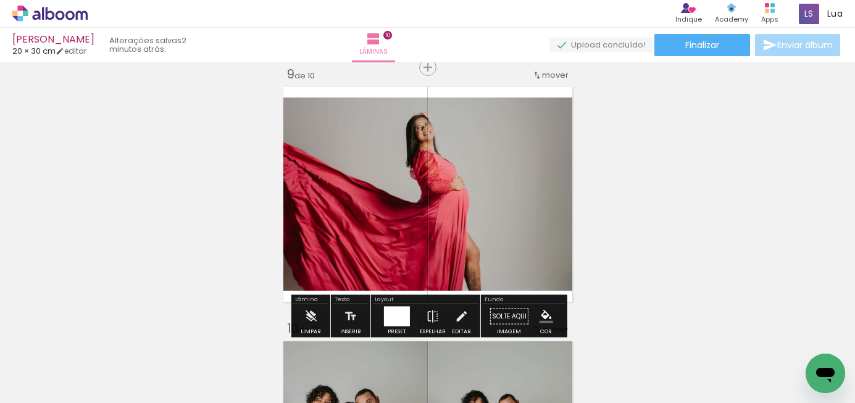
click at [401, 317] on div at bounding box center [397, 317] width 26 height 20
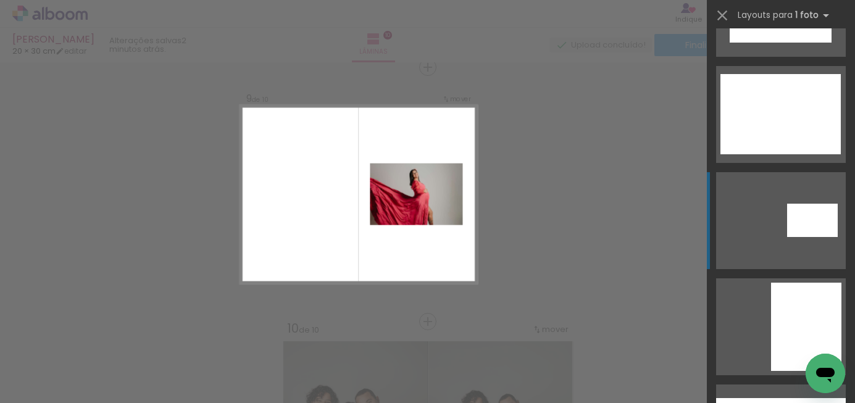
scroll to position [3945, 0]
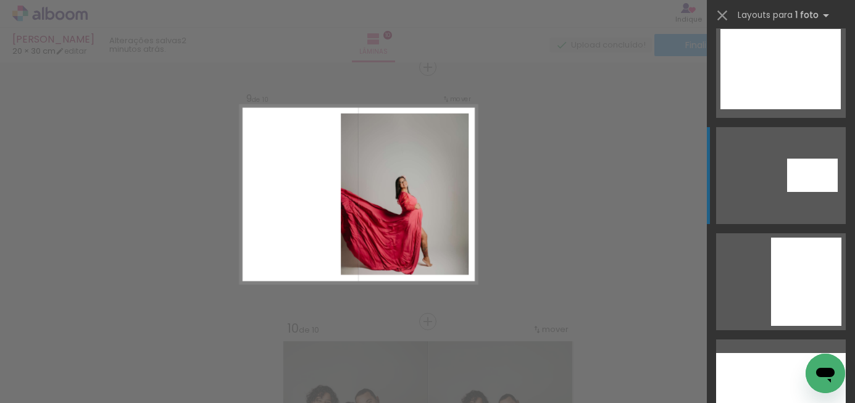
click at [791, 307] on div at bounding box center [806, 282] width 70 height 88
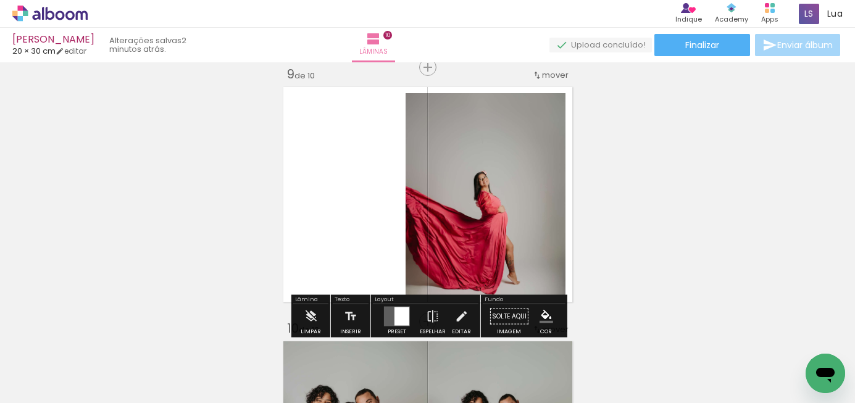
click at [518, 220] on quentale-photo at bounding box center [486, 194] width 160 height 202
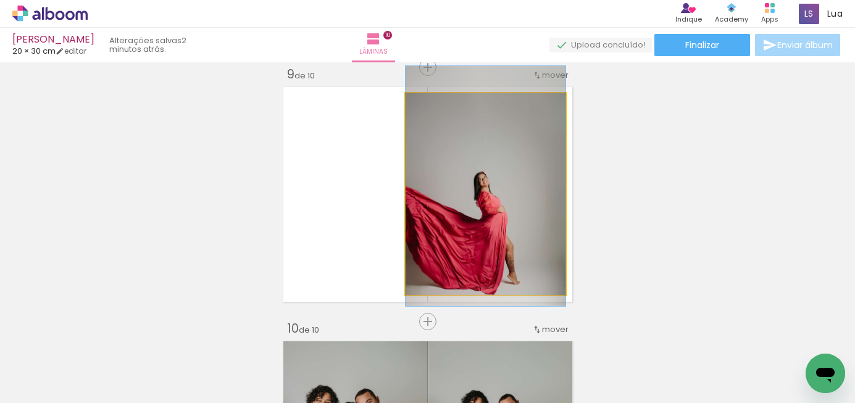
click at [518, 220] on quentale-photo at bounding box center [486, 194] width 160 height 202
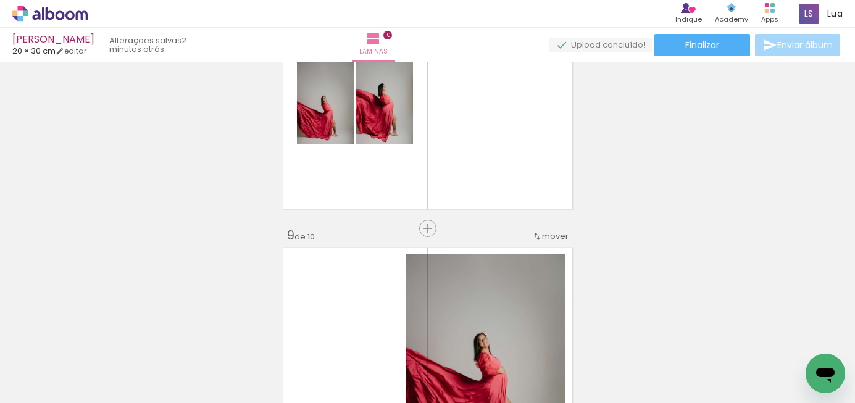
scroll to position [1831, 0]
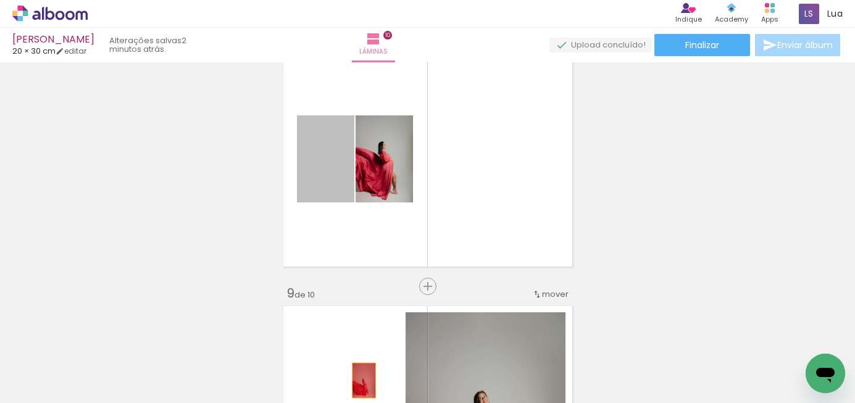
drag, startPoint x: 331, startPoint y: 182, endPoint x: 364, endPoint y: 380, distance: 200.8
click at [364, 380] on quentale-workspace at bounding box center [427, 201] width 855 height 403
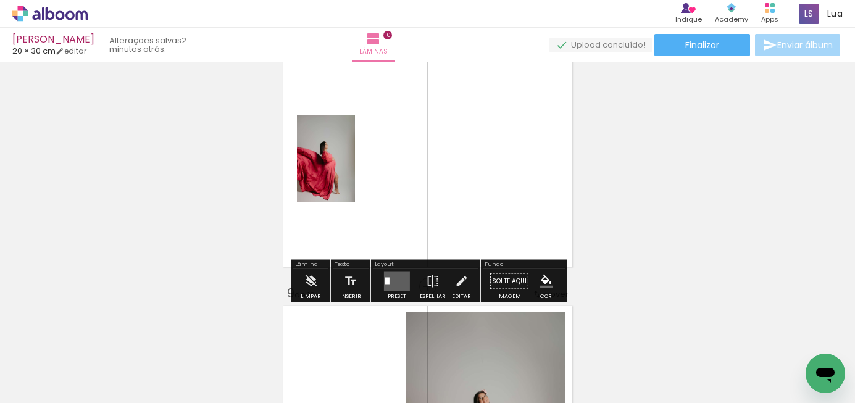
click at [0, 0] on slot "P&B" at bounding box center [0, 0] width 0 height 0
click at [397, 282] on quentale-layouter at bounding box center [397, 282] width 26 height 20
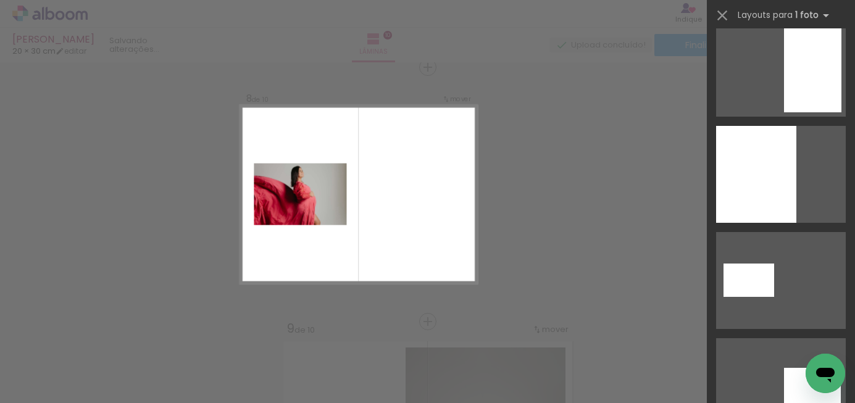
scroll to position [2897, 0]
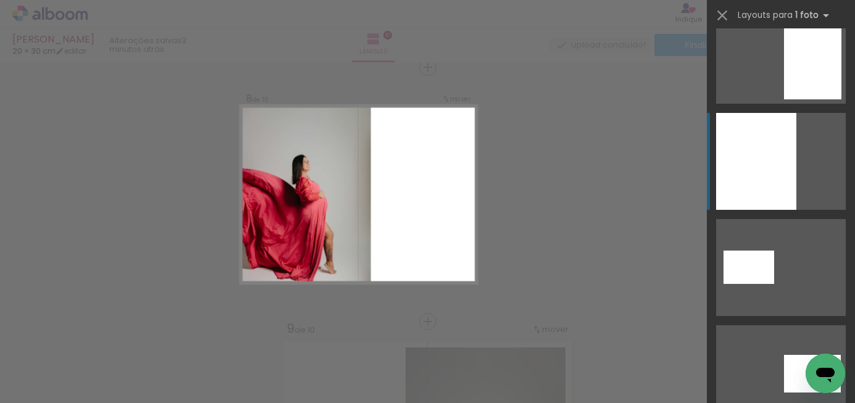
click at [765, 184] on div at bounding box center [756, 161] width 80 height 97
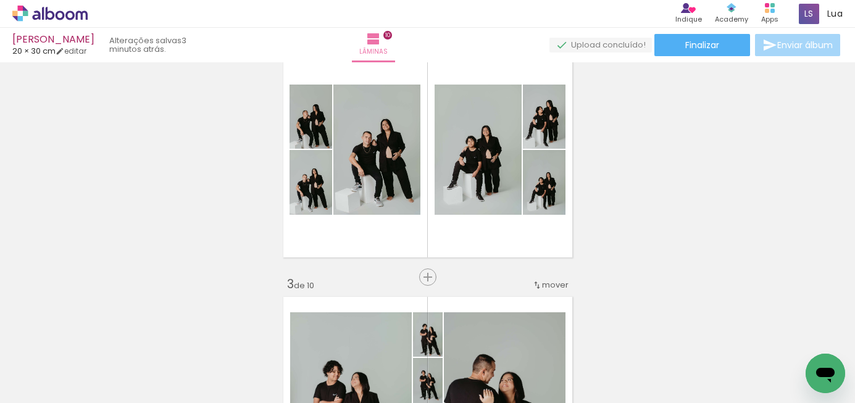
scroll to position [0, 0]
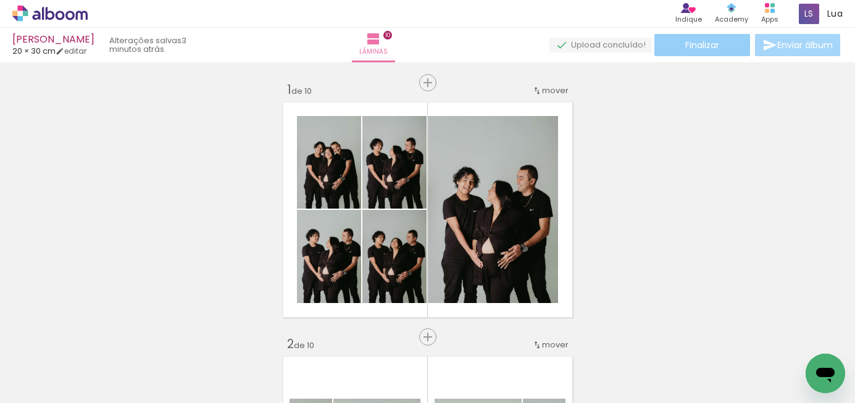
click at [698, 41] on span "Finalizar" at bounding box center [702, 45] width 34 height 9
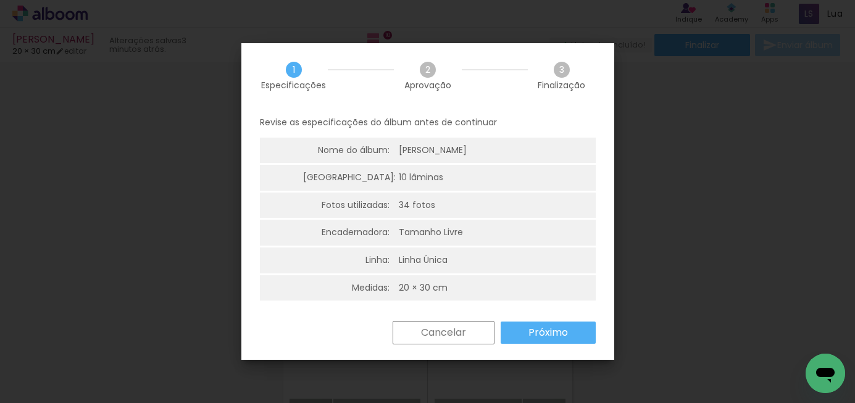
click at [0, 0] on slot "Próximo" at bounding box center [0, 0] width 0 height 0
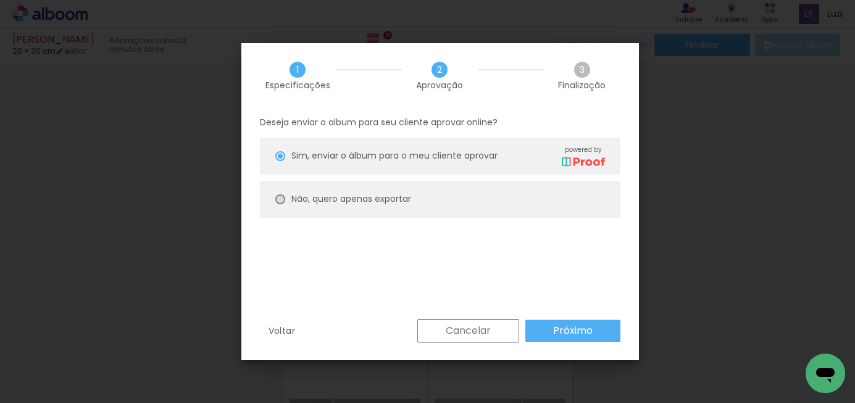
click at [280, 199] on div at bounding box center [280, 199] width 10 height 10
type paper-radio-button "on"
click at [0, 0] on slot "Próximo" at bounding box center [0, 0] width 0 height 0
type input "Alta, 300 DPI"
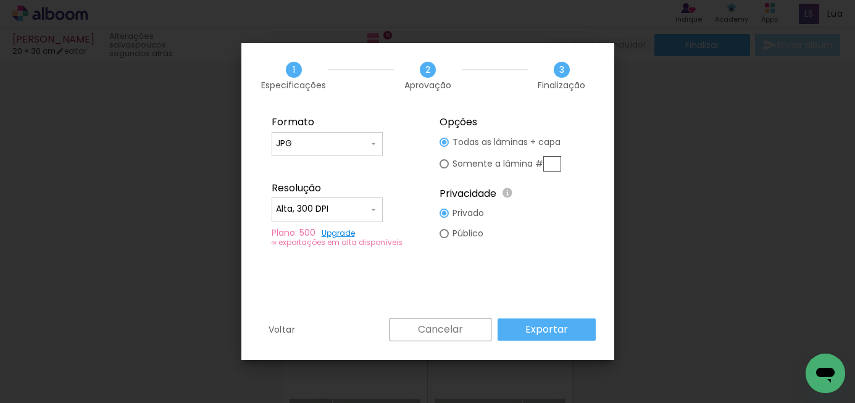
click at [0, 0] on slot "Exportar" at bounding box center [0, 0] width 0 height 0
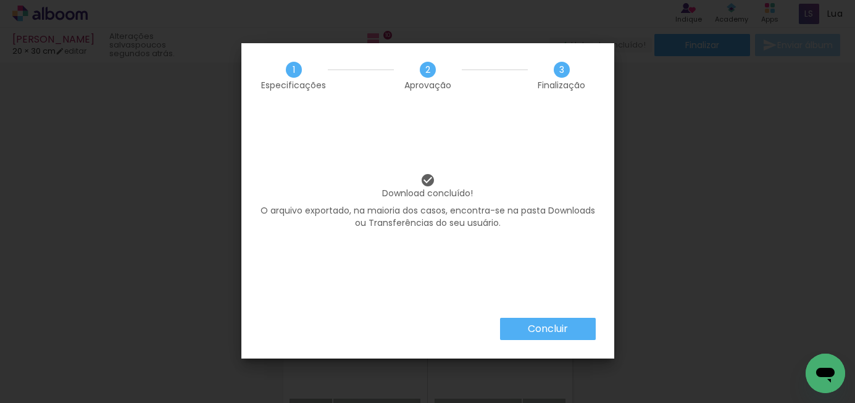
scroll to position [2897, 0]
click at [575, 330] on paper-button "Concluir" at bounding box center [548, 329] width 96 height 22
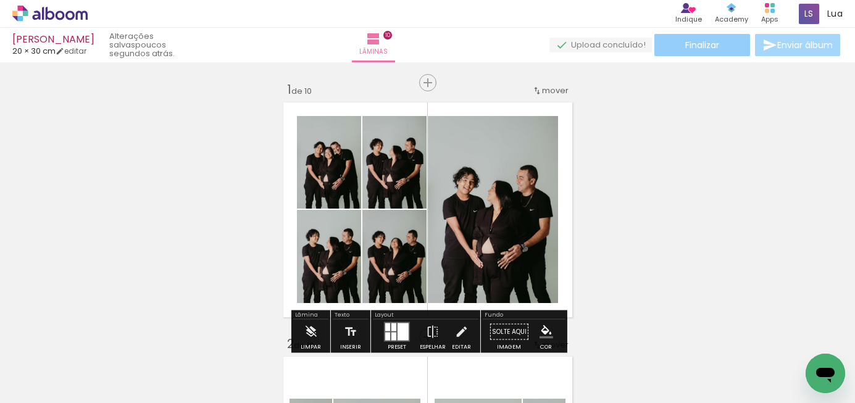
click at [723, 49] on paper-button "Finalizar" at bounding box center [702, 45] width 96 height 22
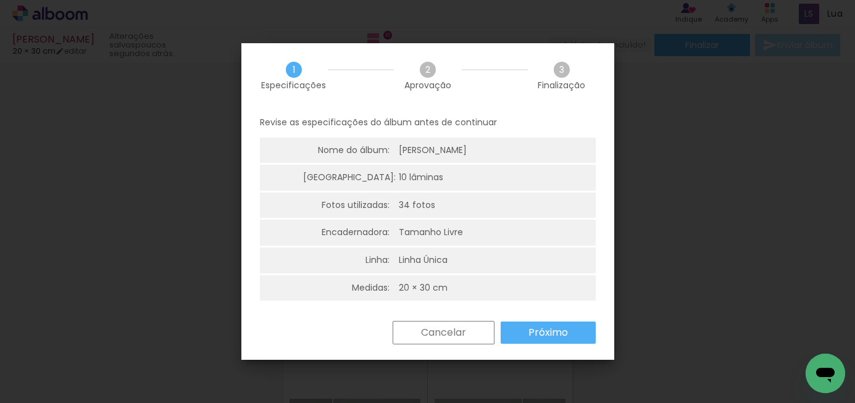
click at [526, 331] on paper-button "Próximo" at bounding box center [548, 333] width 95 height 22
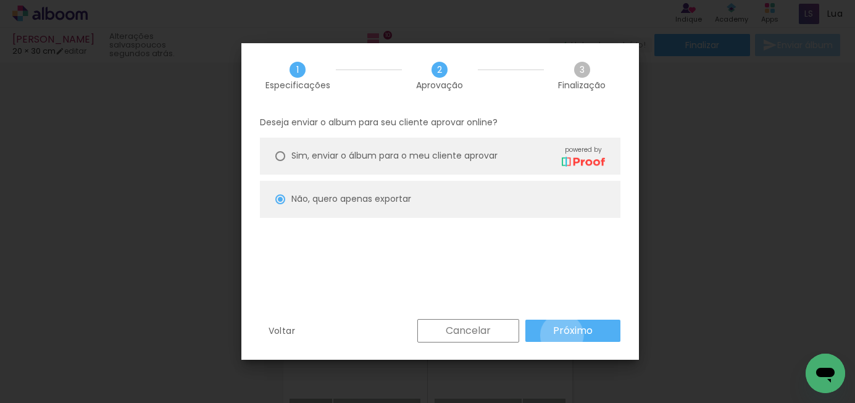
click at [0, 0] on slot "Próximo" at bounding box center [0, 0] width 0 height 0
type input "Alta, 300 DPI"
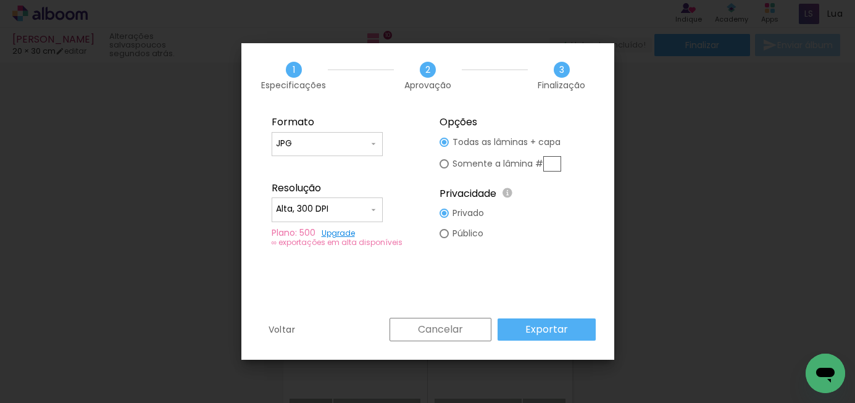
click at [0, 0] on slot "Exportar" at bounding box center [0, 0] width 0 height 0
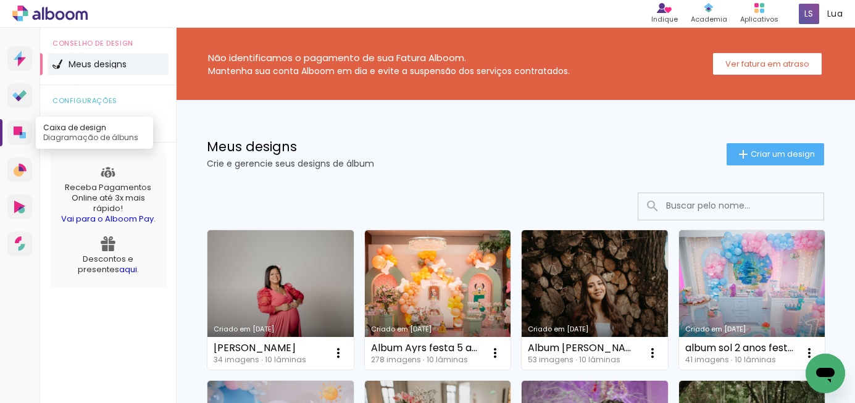
click at [24, 130] on icon at bounding box center [20, 133] width 12 height 12
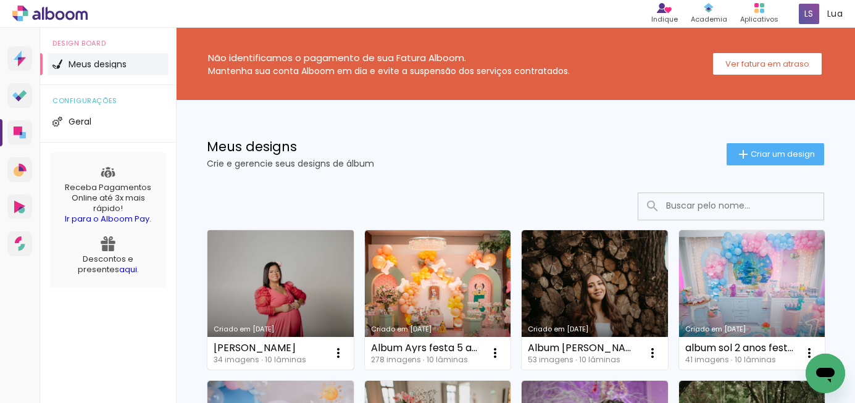
click at [309, 298] on link "Criado em 15/09/25" at bounding box center [280, 299] width 146 height 139
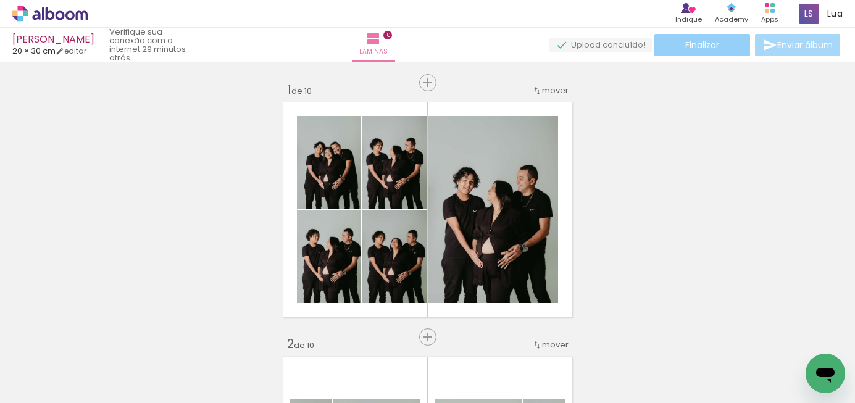
click at [707, 48] on font "Finalizar" at bounding box center [702, 45] width 34 height 12
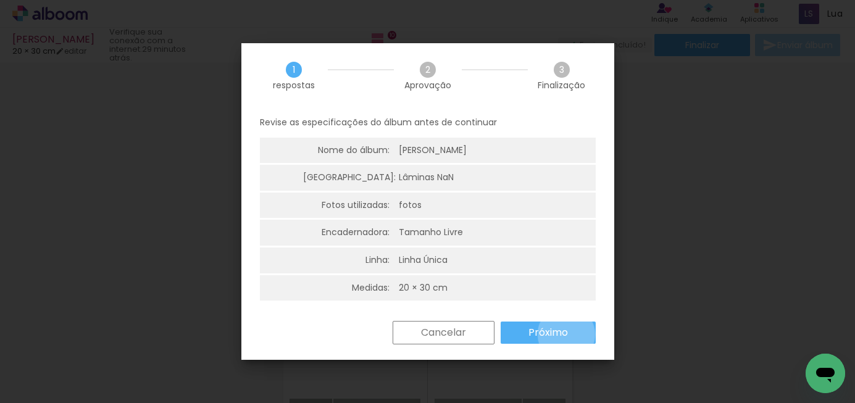
click at [566, 335] on font "Próximo" at bounding box center [548, 332] width 40 height 14
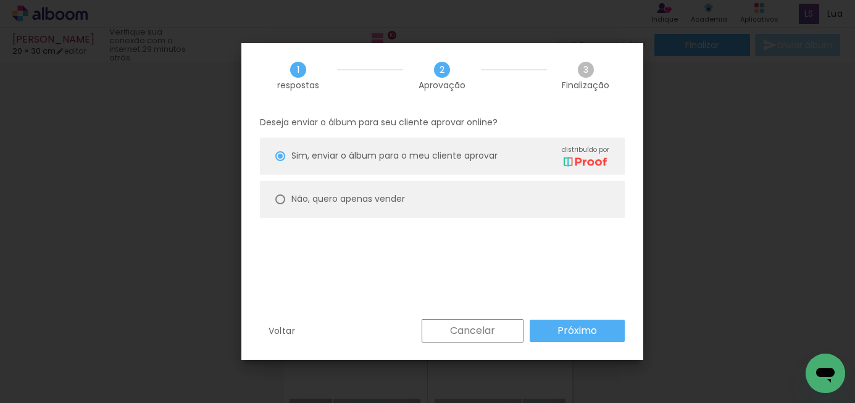
click at [472, 201] on paper-radio-button "Não, quero apenas vender" at bounding box center [442, 199] width 365 height 37
type paper-radio-button "on"
click at [554, 318] on div "1 respostas 2 Aprovação 3 Finalização Deseja enviar o álbum para seu cliente ap…" at bounding box center [442, 201] width 402 height 317
click at [558, 333] on font "Próximo" at bounding box center [577, 330] width 40 height 14
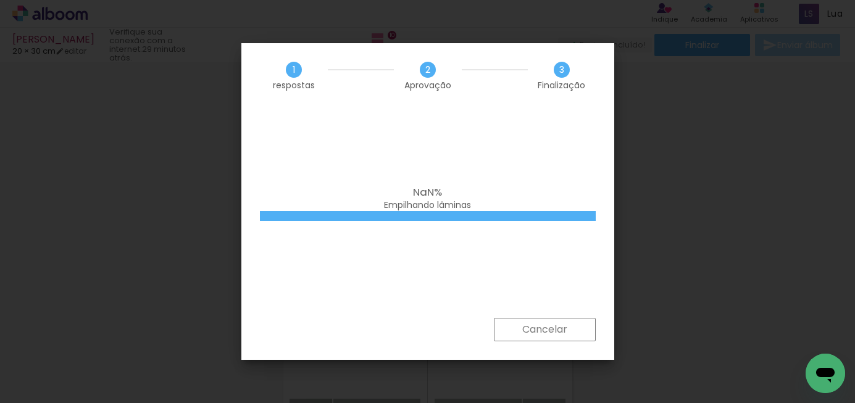
click at [552, 327] on font "Cancelar" at bounding box center [544, 329] width 45 height 14
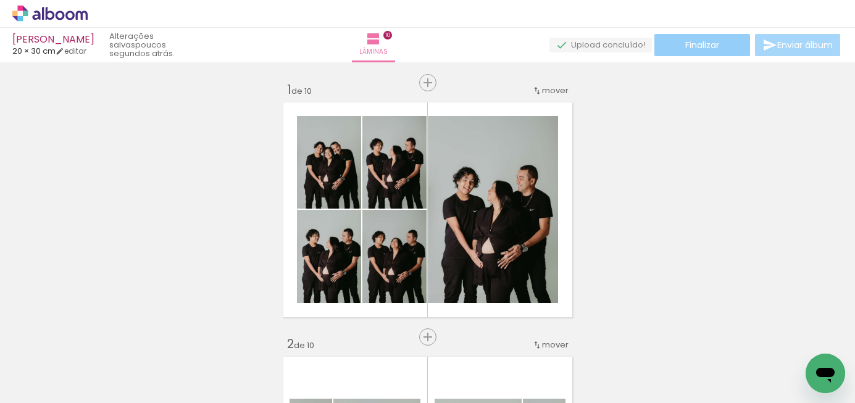
click at [705, 48] on font "Finalizar" at bounding box center [702, 45] width 34 height 12
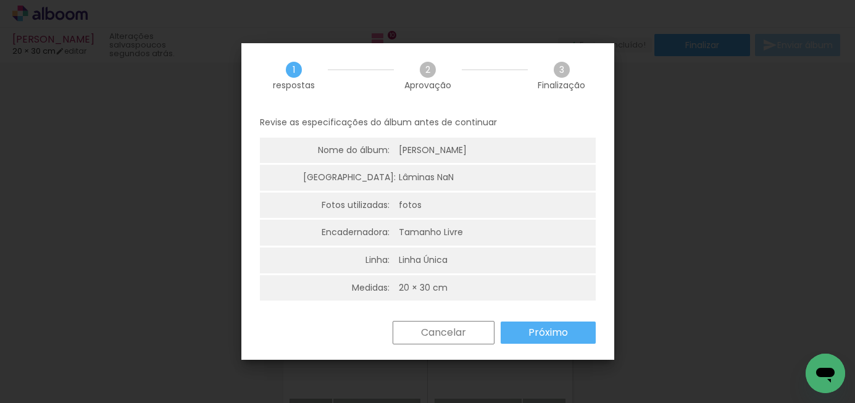
click at [570, 335] on paper-button "Próximo" at bounding box center [548, 333] width 95 height 22
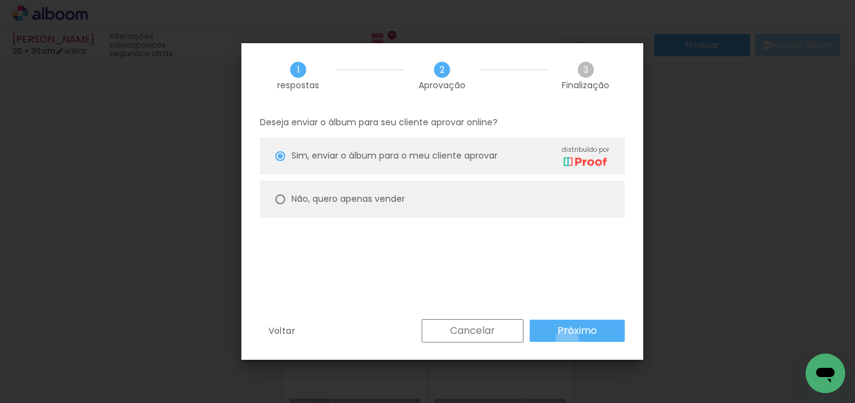
click at [564, 339] on paper-button "Próximo" at bounding box center [577, 331] width 95 height 22
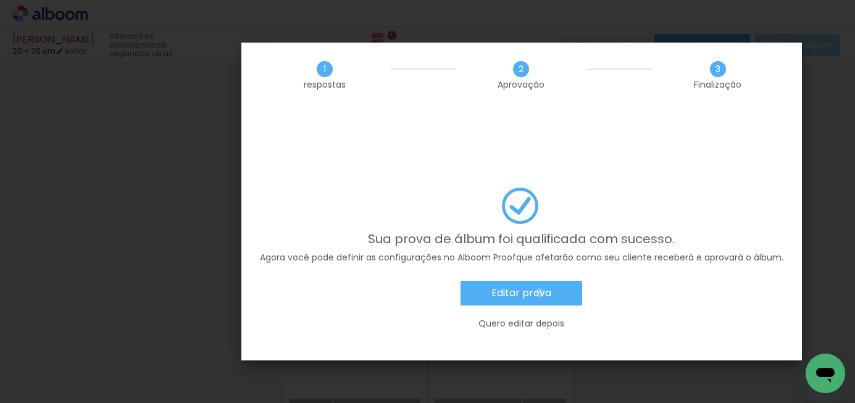
click at [491, 286] on font "Editar prova" at bounding box center [521, 293] width 60 height 14
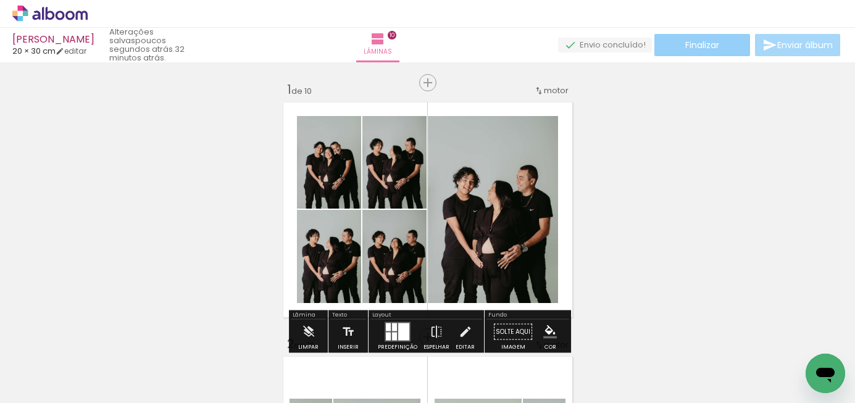
click at [705, 51] on paper-button "Finalizar" at bounding box center [702, 45] width 96 height 22
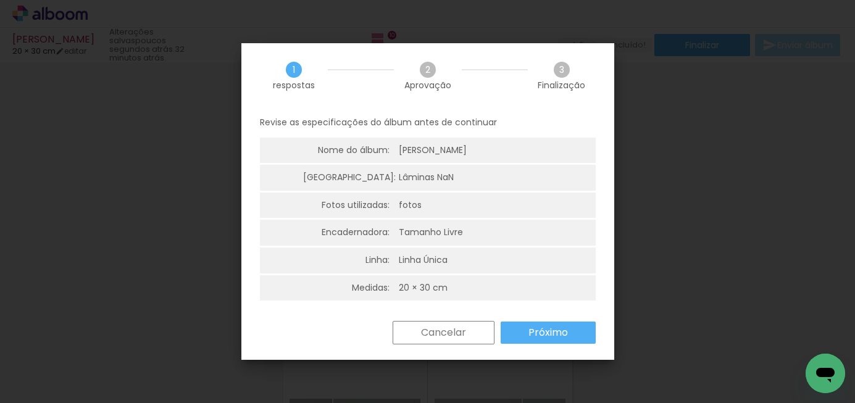
click at [551, 328] on font "Próximo" at bounding box center [548, 332] width 40 height 14
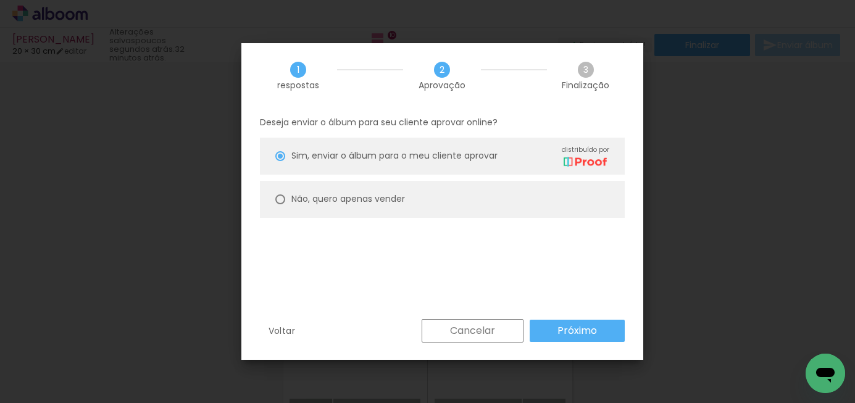
click at [370, 199] on font "Não, quero apenas vender" at bounding box center [348, 199] width 114 height 12
type paper-radio-button "on"
click at [570, 334] on font "Próximo" at bounding box center [577, 330] width 40 height 14
type input "Alta, 300 DPI"
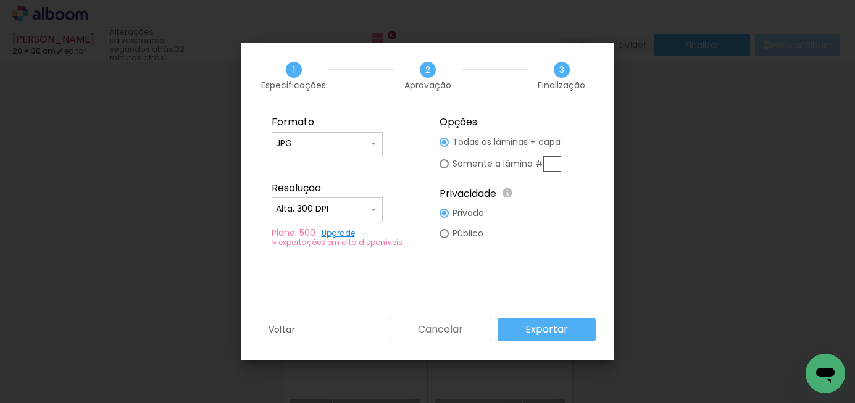
click at [571, 334] on paper-button "Exportar" at bounding box center [546, 329] width 98 height 22
